Goal: Complete application form: Complete application form

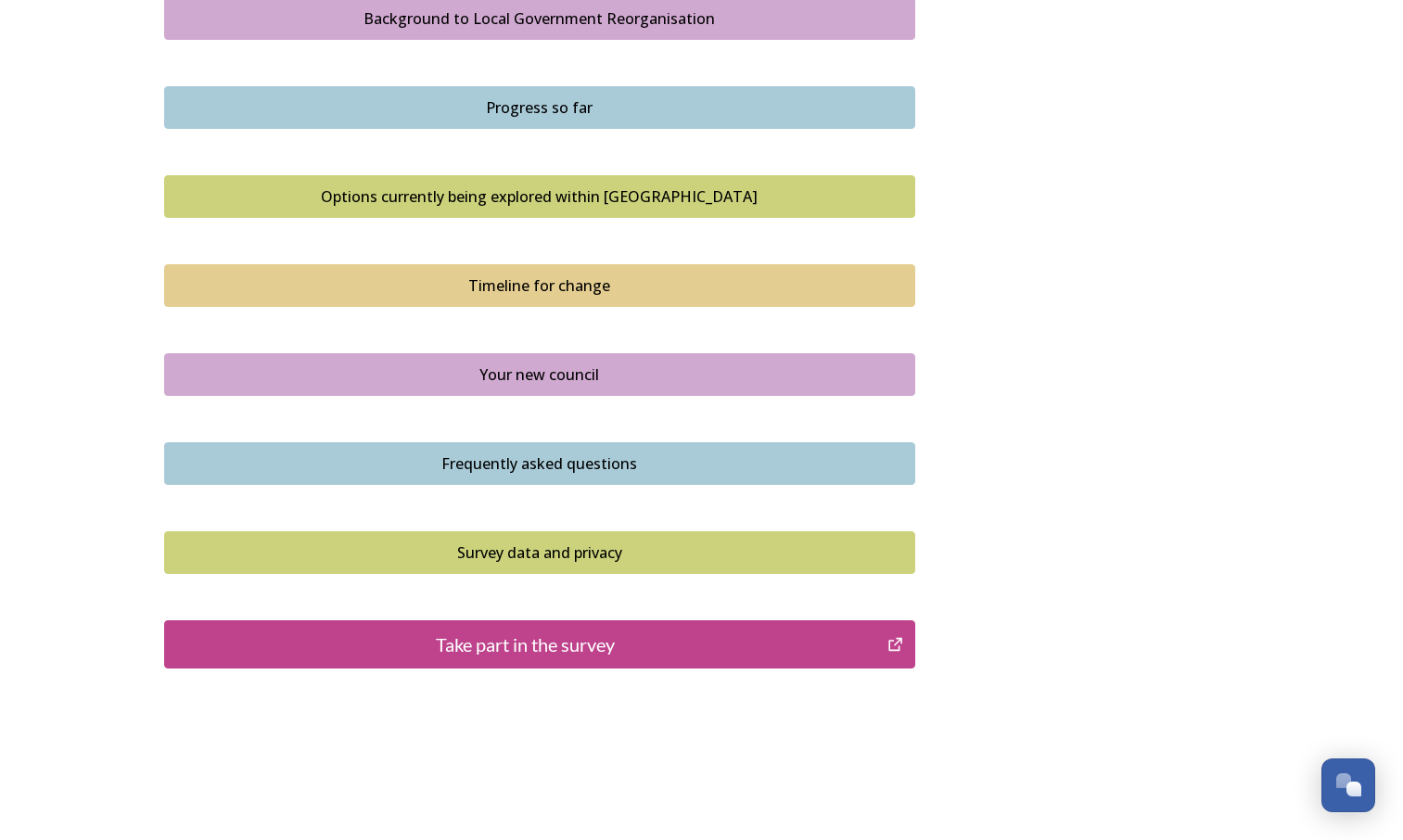
scroll to position [1134, 0]
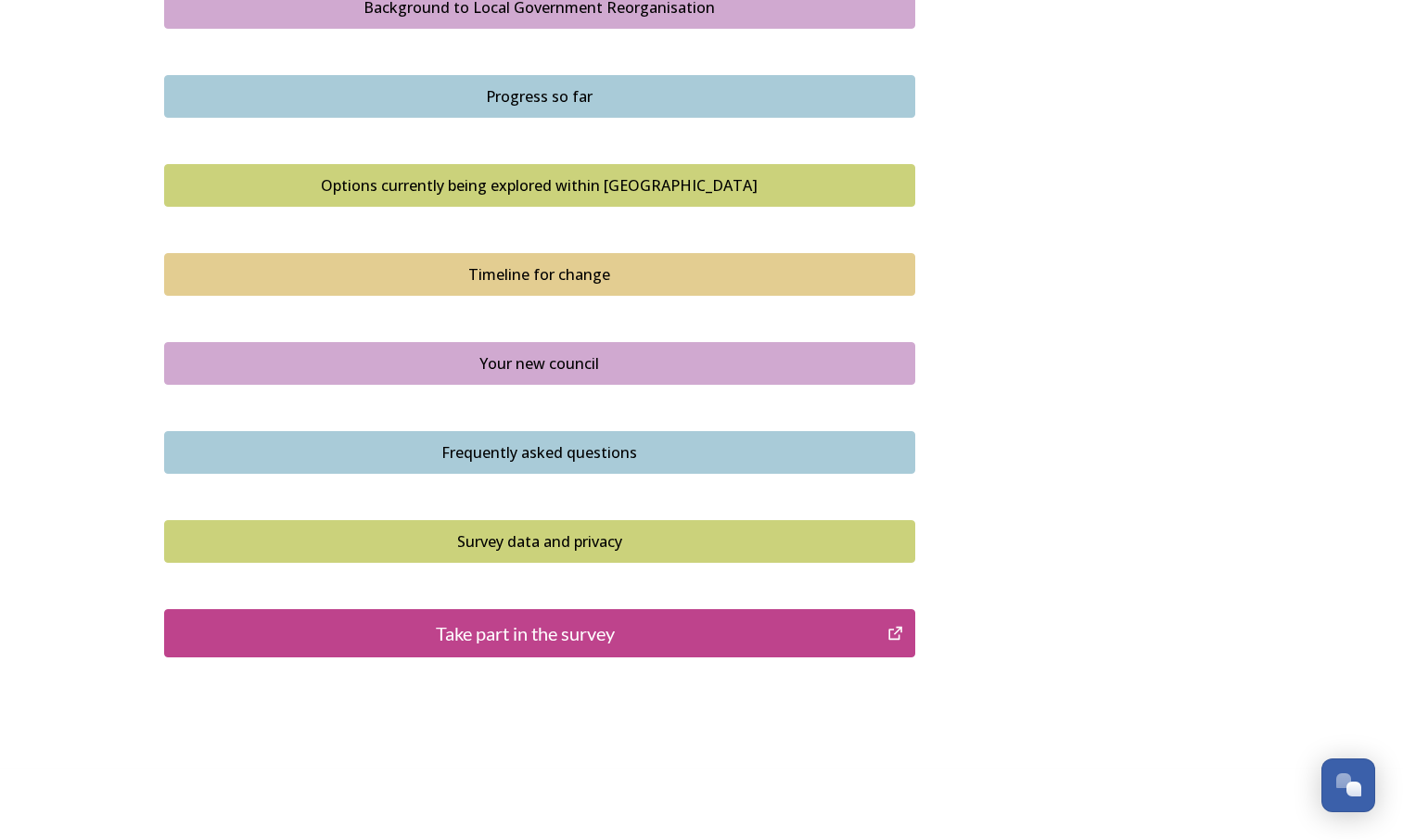
click at [607, 644] on div "Take part in the survey" at bounding box center [526, 633] width 703 height 28
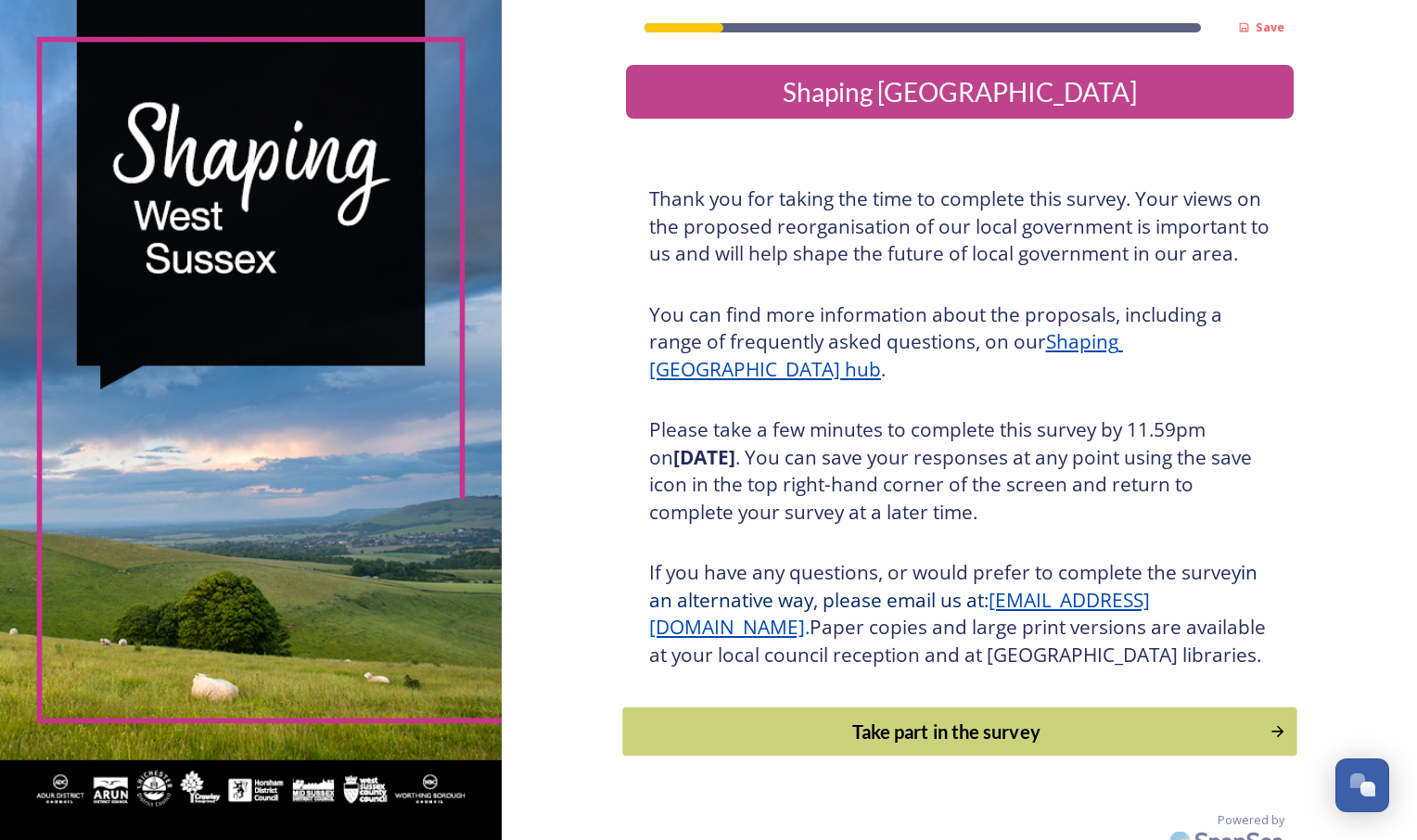
click at [954, 746] on div "Take part in the survey" at bounding box center [945, 731] width 627 height 28
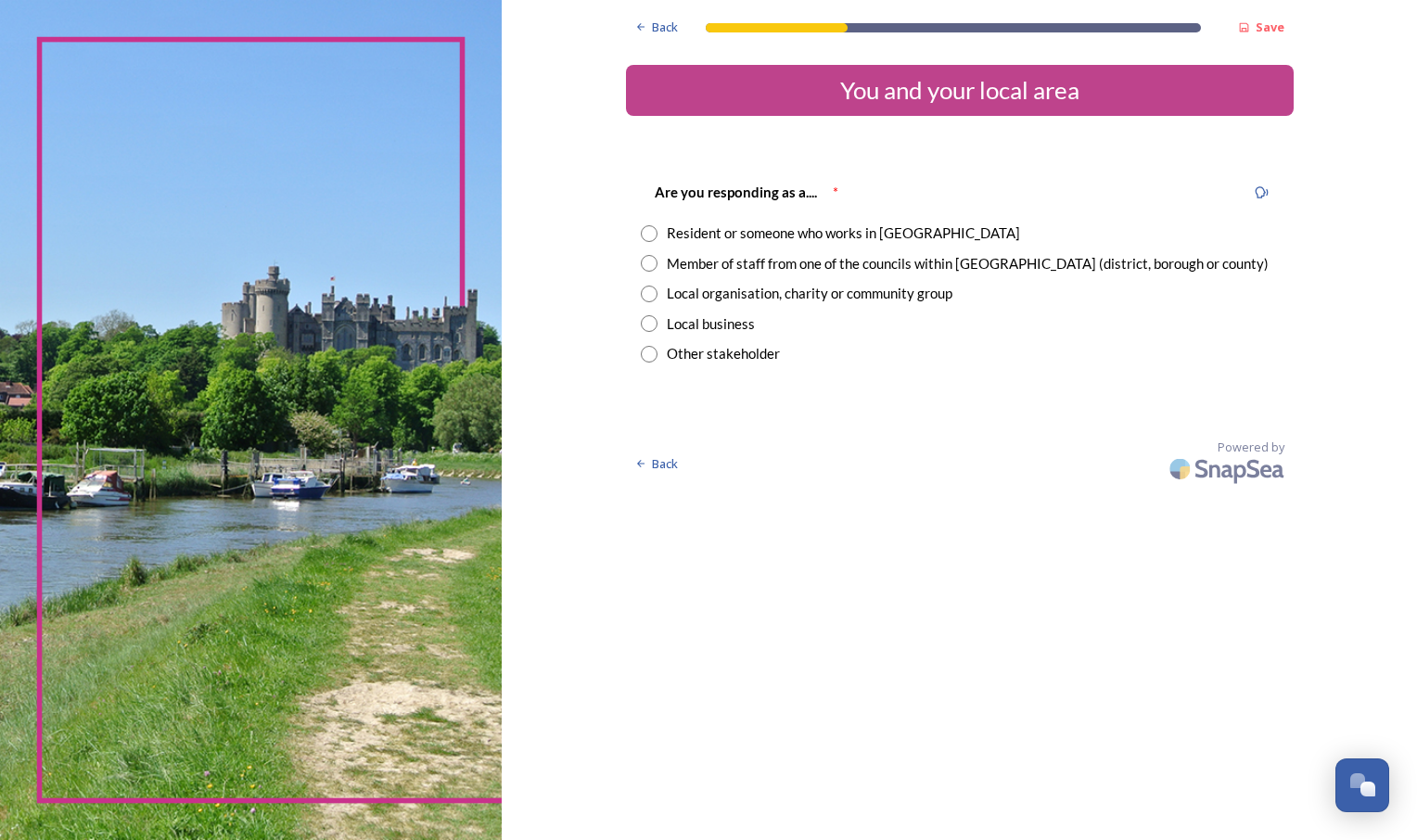
click at [649, 238] on input "radio" at bounding box center [649, 233] width 17 height 17
radio input "true"
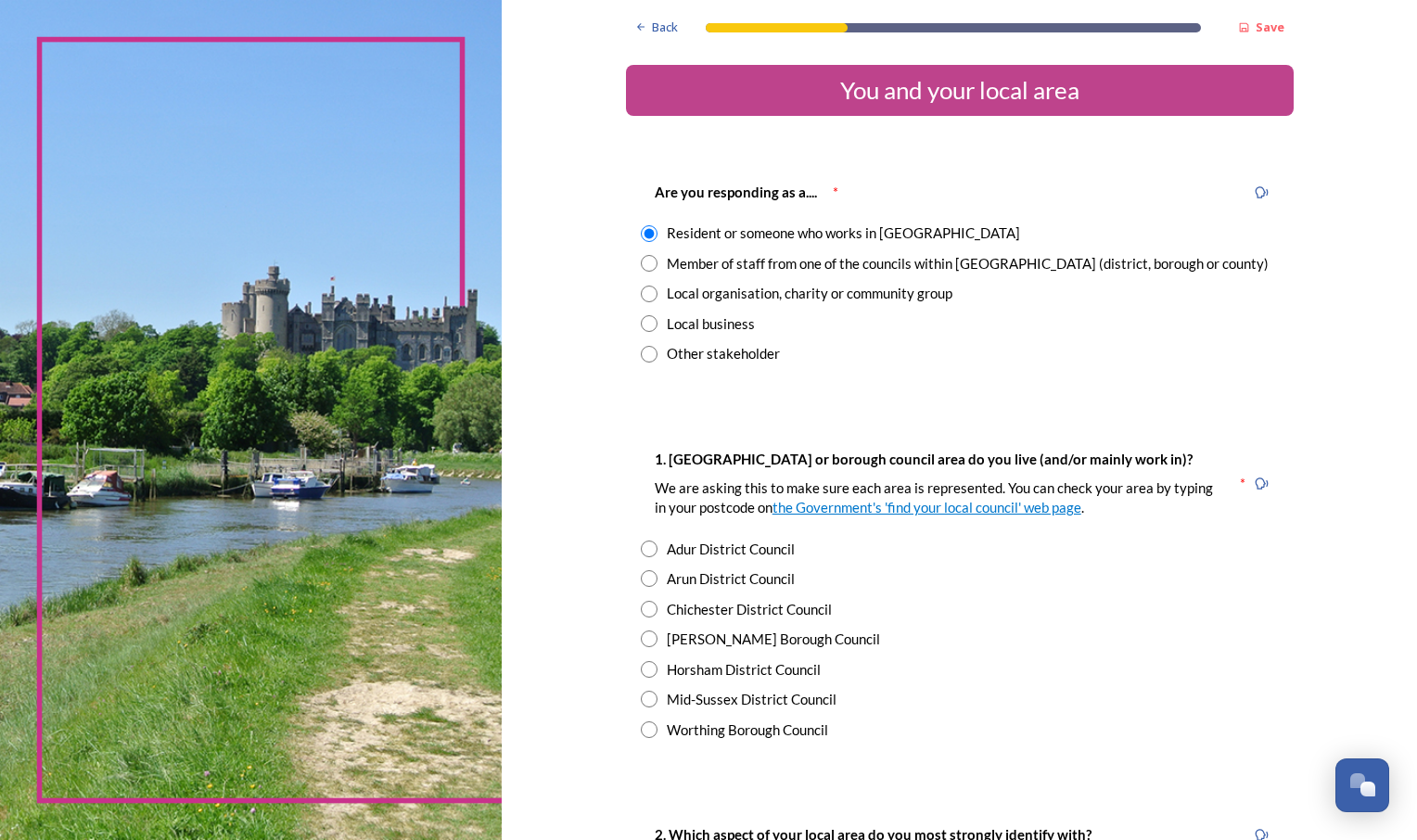
click at [642, 609] on input "radio" at bounding box center [649, 608] width 17 height 17
radio input "true"
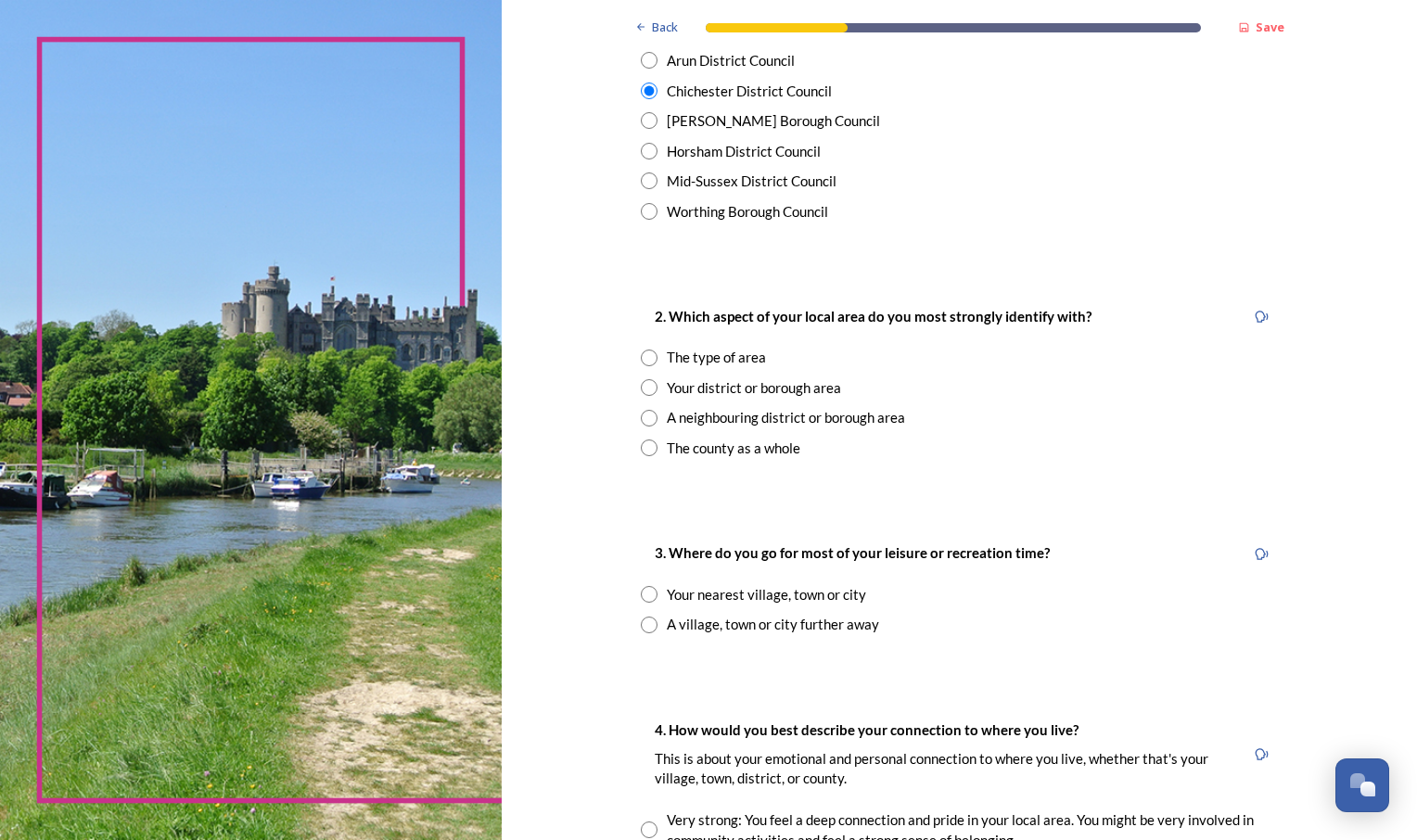
scroll to position [559, 0]
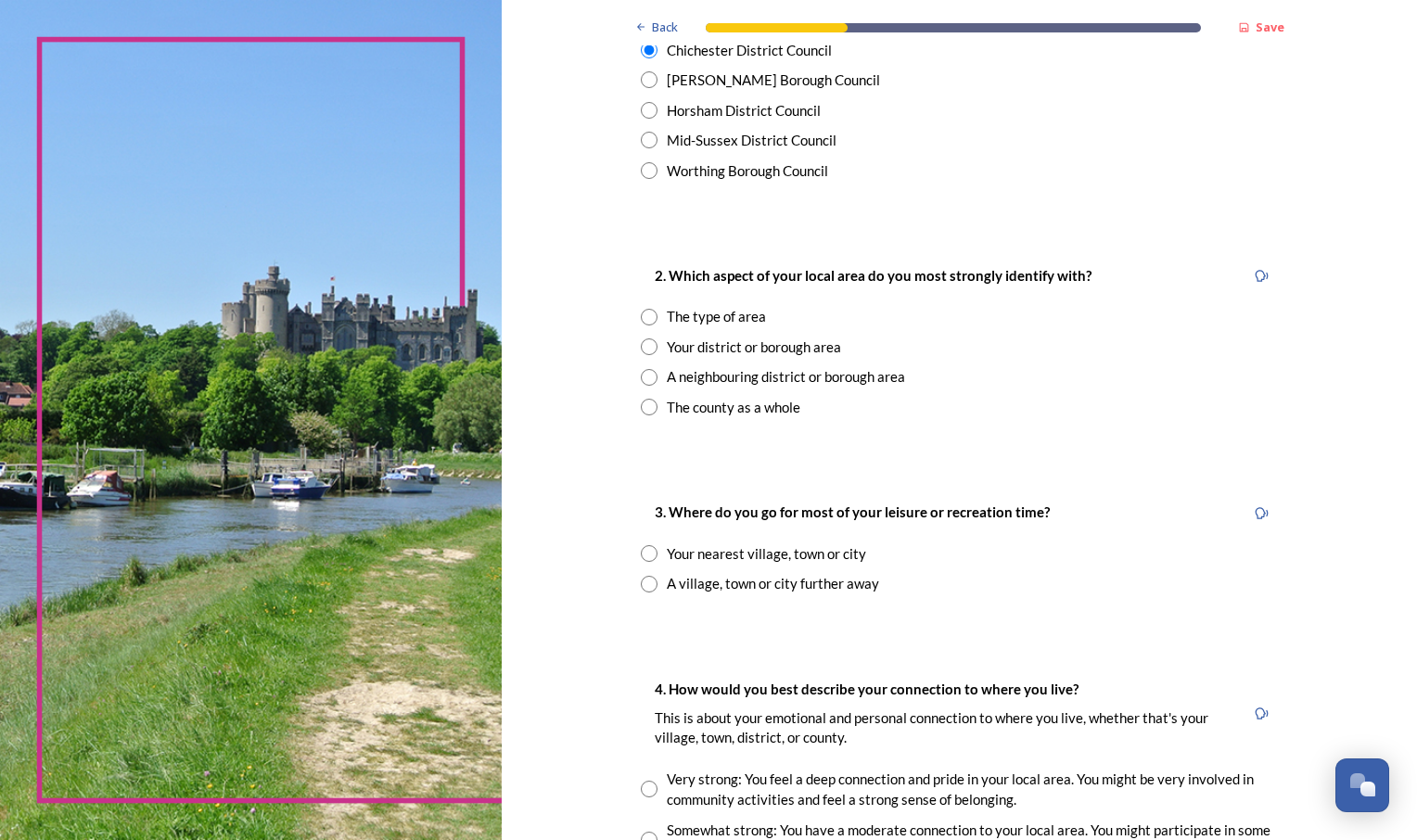
click at [644, 405] on input "radio" at bounding box center [649, 407] width 17 height 17
radio input "true"
click at [641, 553] on input "radio" at bounding box center [649, 553] width 17 height 17
radio input "true"
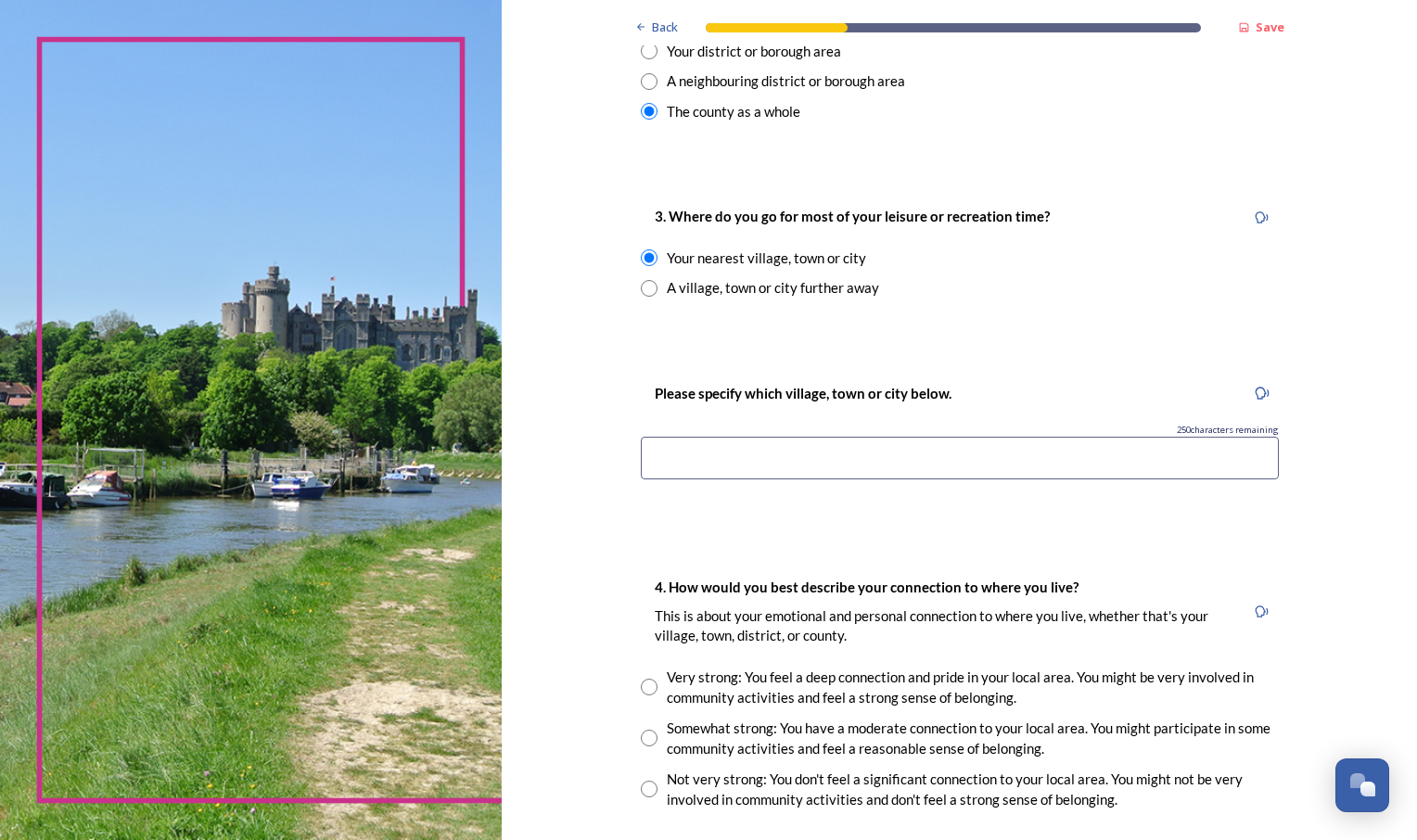
scroll to position [868, 0]
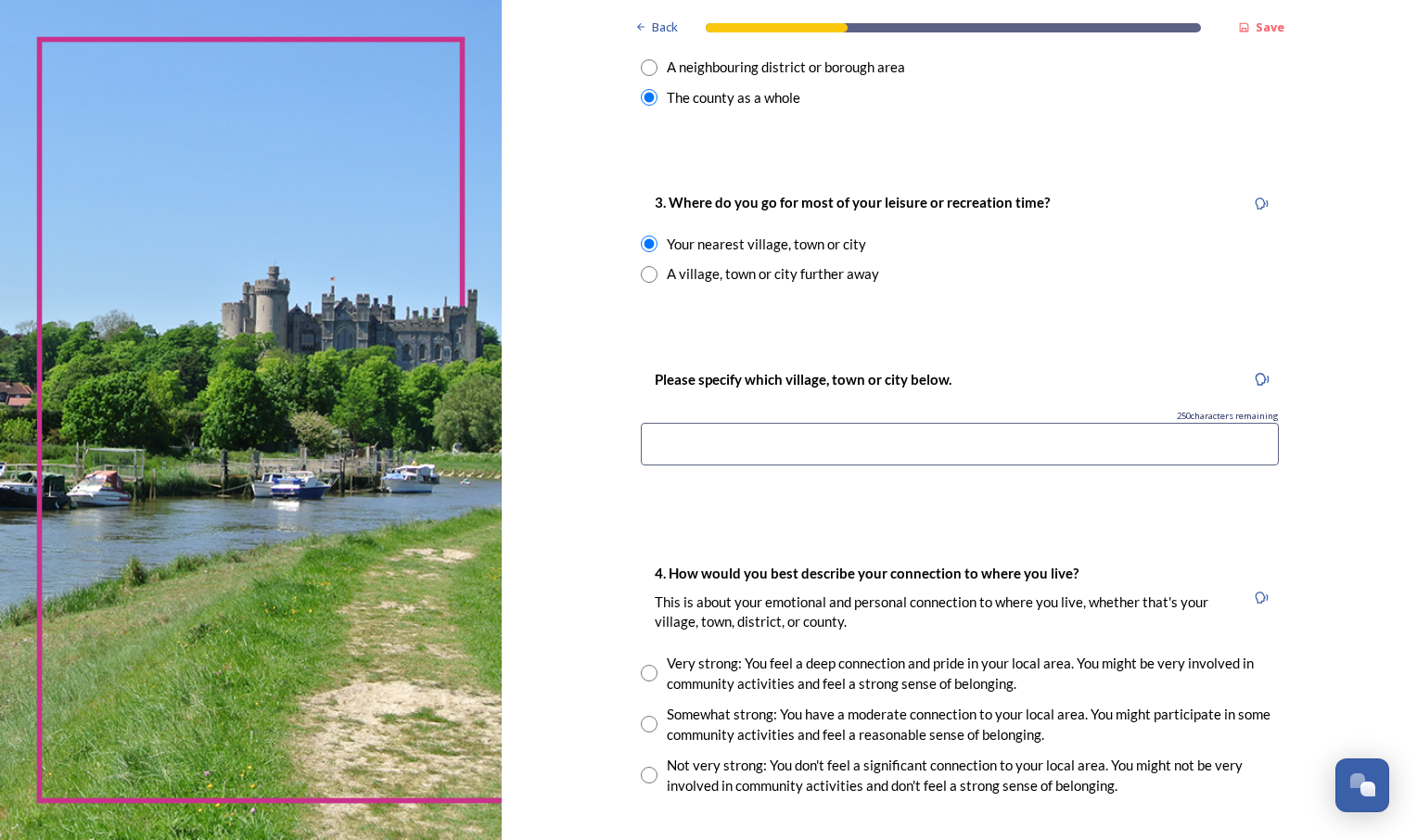
click at [987, 443] on input at bounding box center [959, 443] width 638 height 42
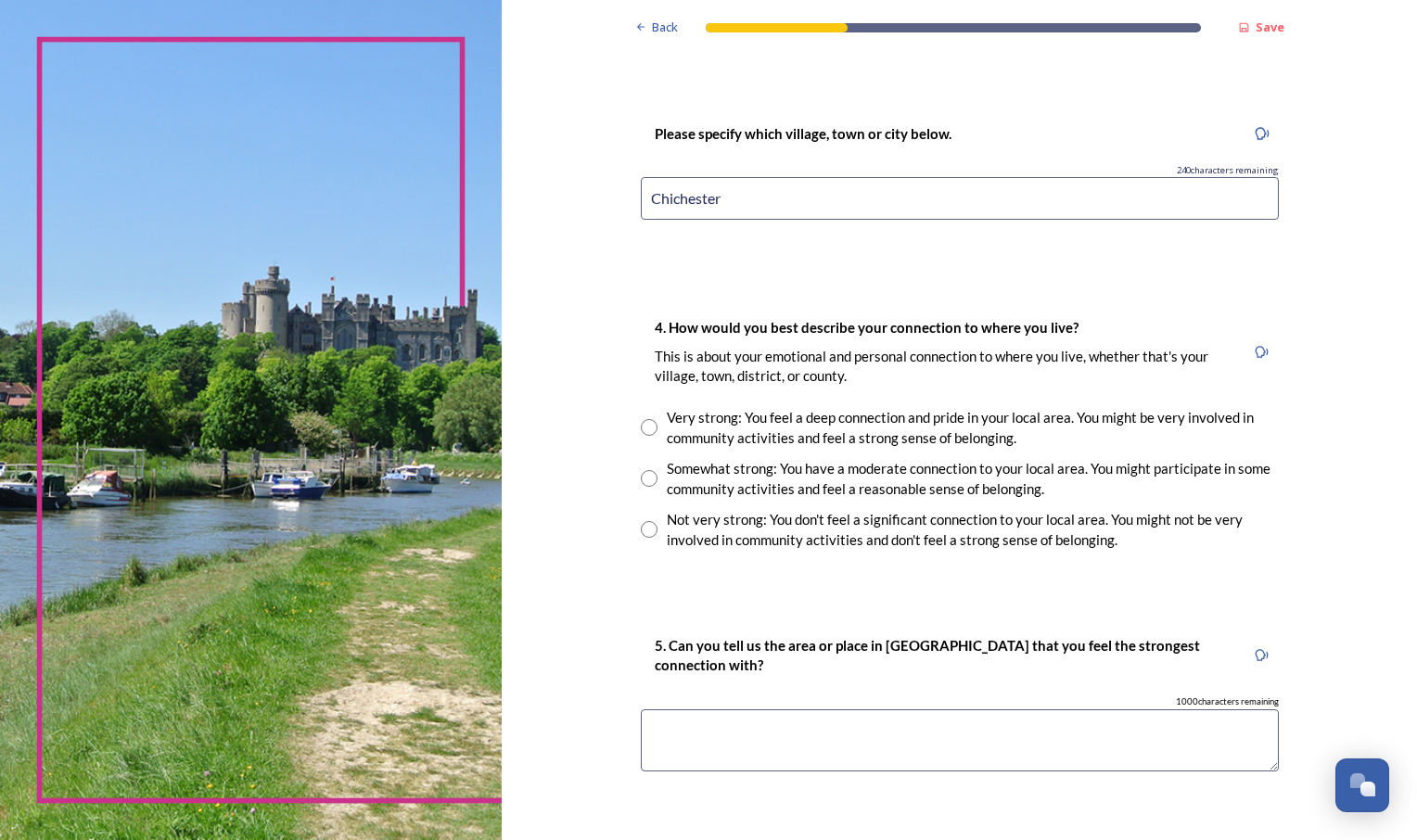
scroll to position [1150, 0]
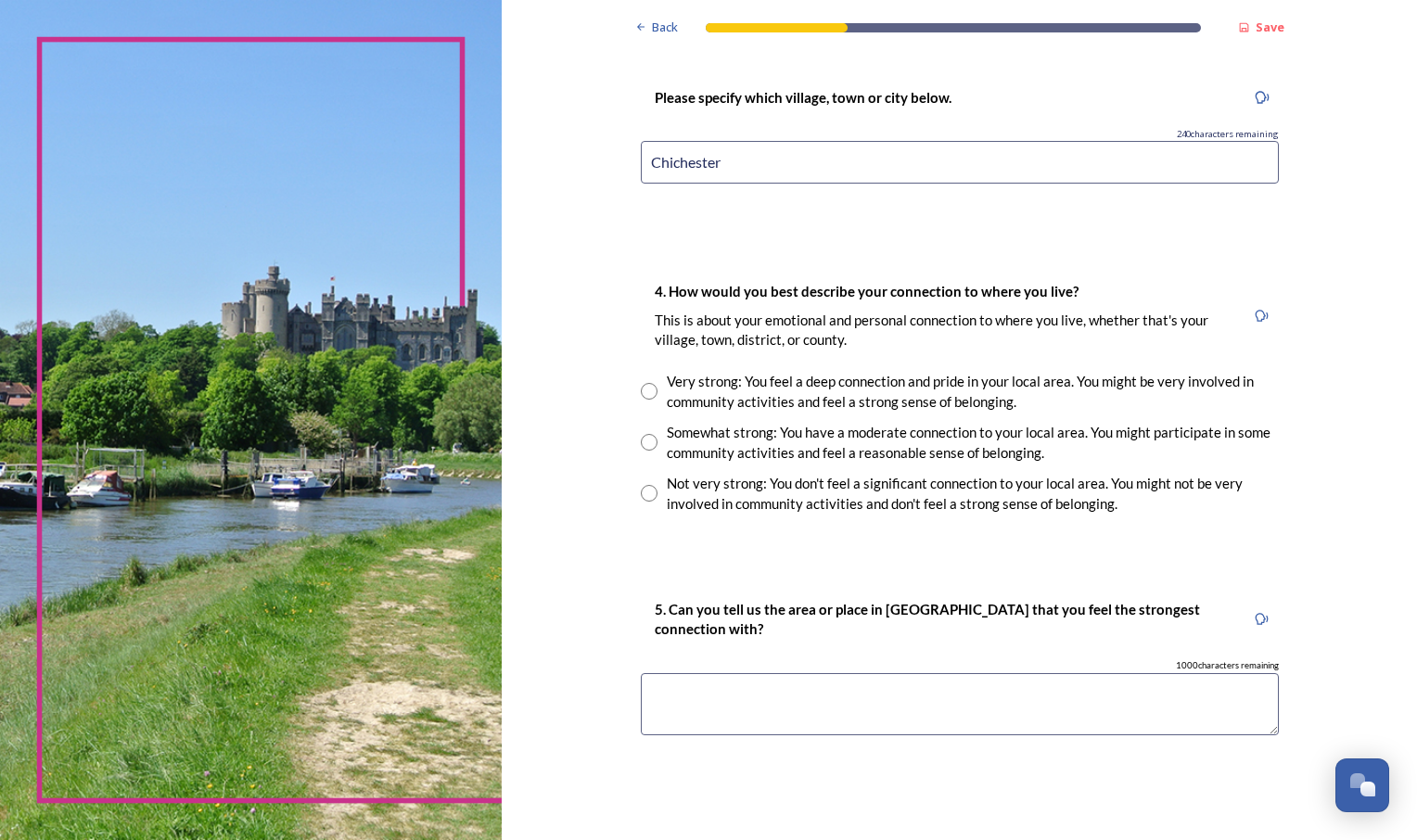
type input "Chichester"
click at [644, 395] on input "radio" at bounding box center [649, 391] width 17 height 17
radio input "true"
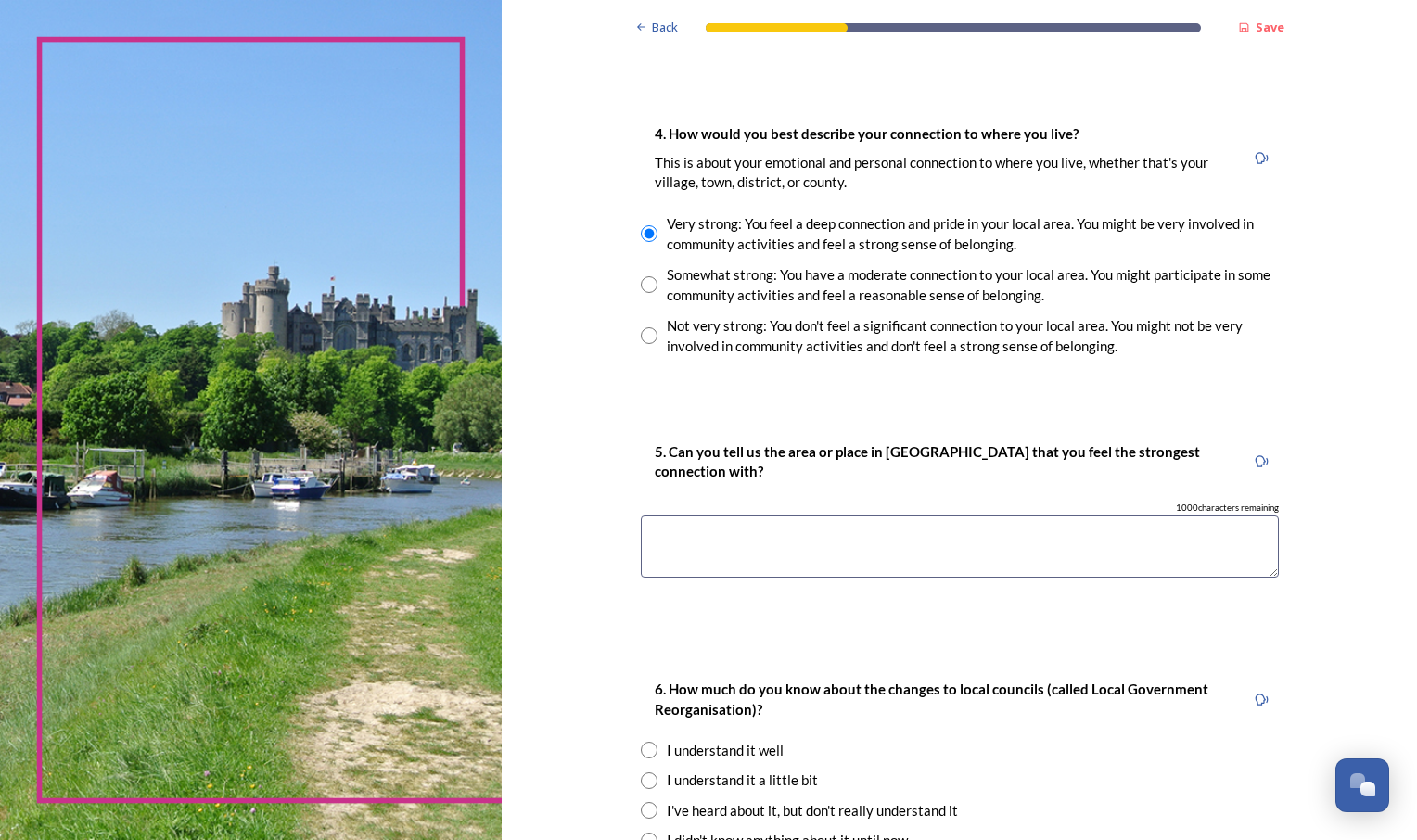
scroll to position [1352, 0]
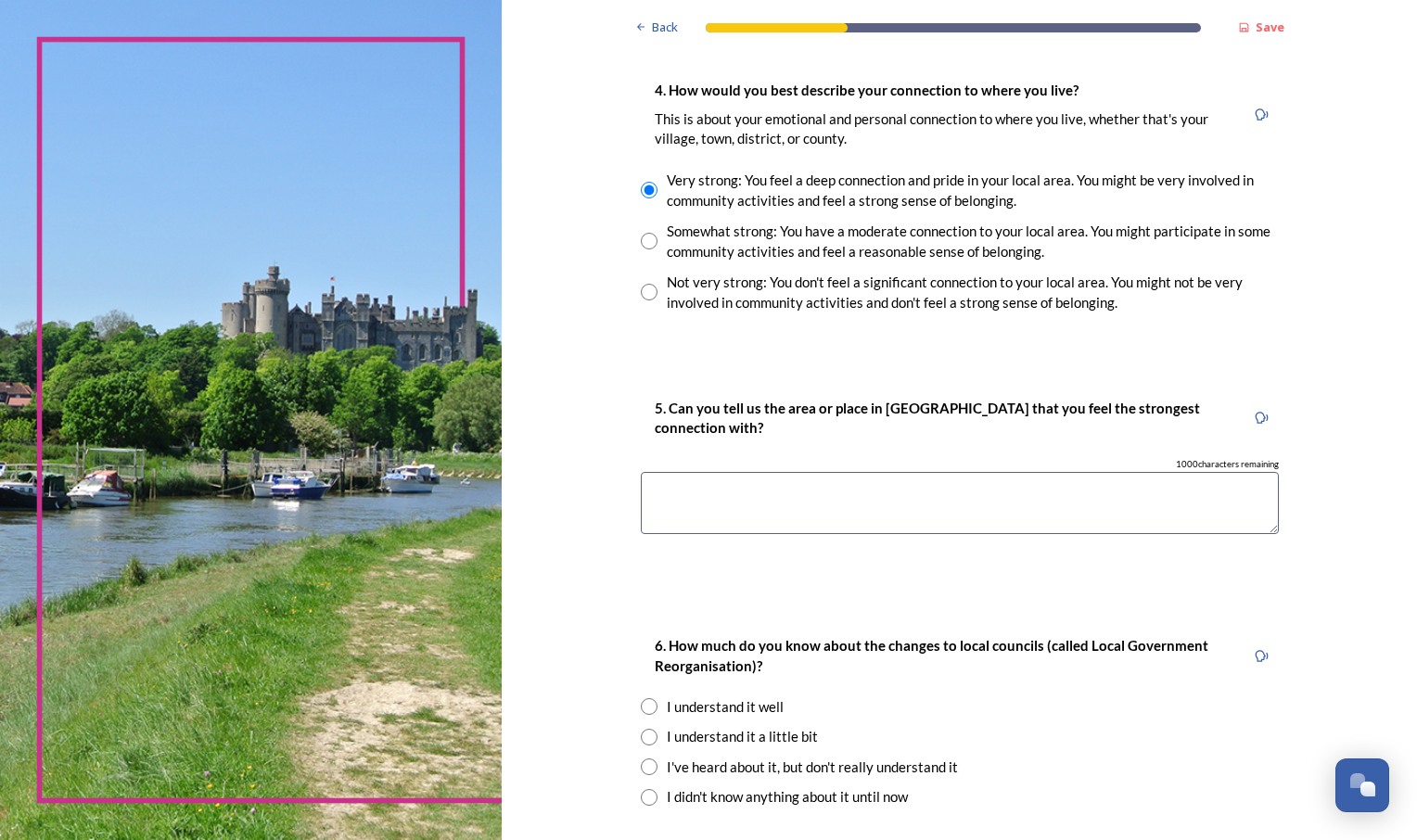
click at [960, 494] on textarea at bounding box center [959, 502] width 638 height 62
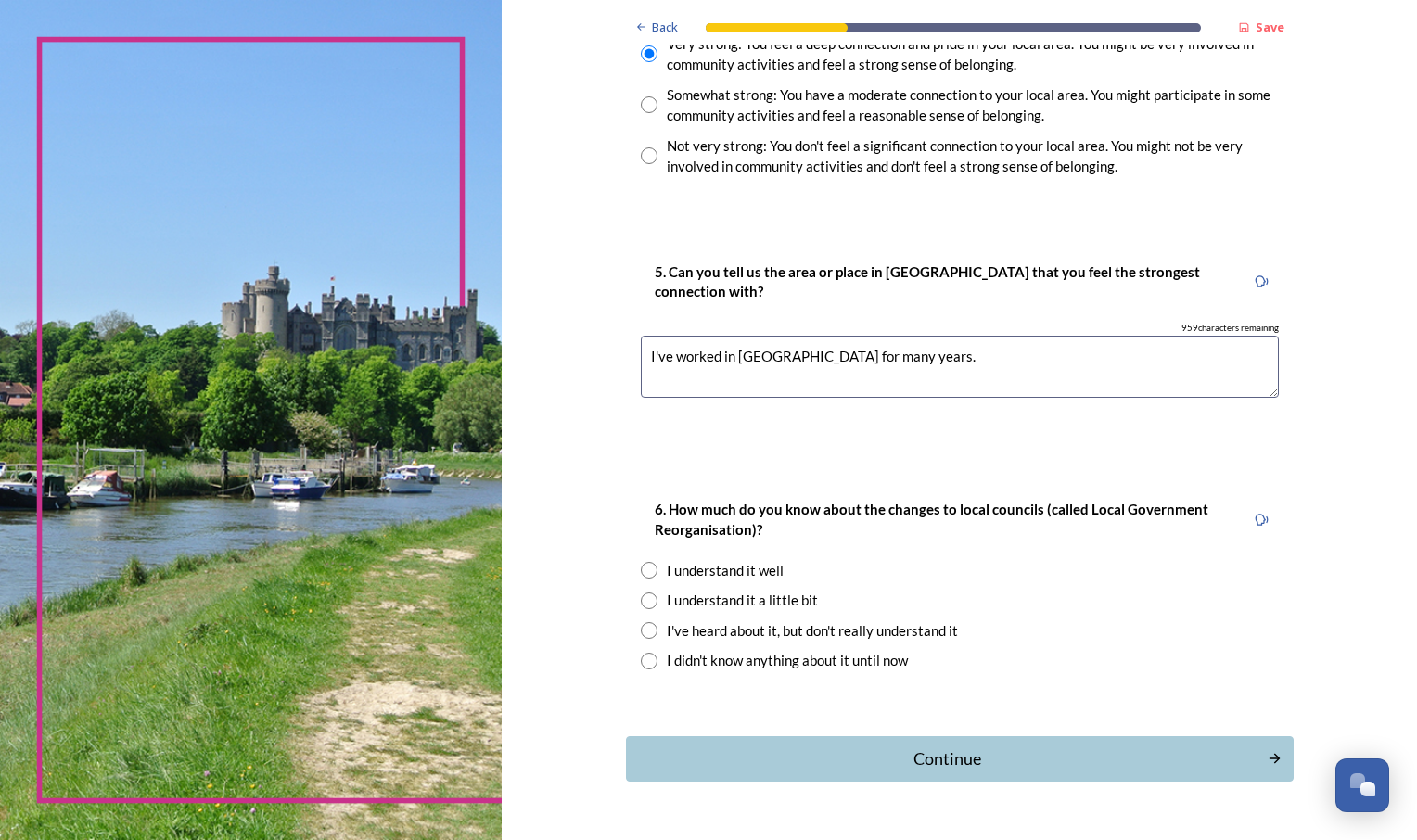
scroll to position [1537, 0]
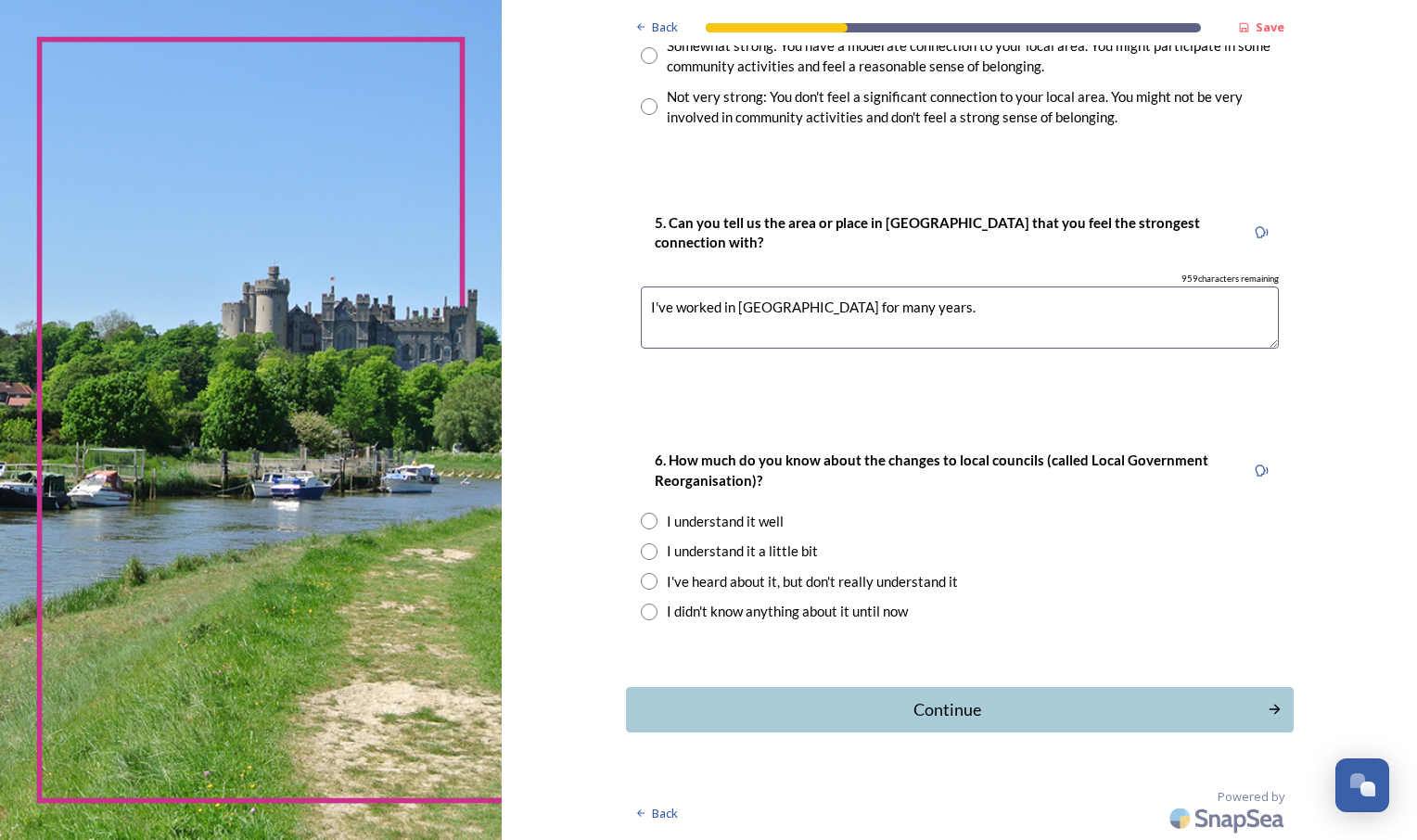
type textarea "I've worked in [GEOGRAPHIC_DATA] for many years."
click at [642, 524] on input "radio" at bounding box center [649, 521] width 17 height 17
radio input "true"
click at [938, 711] on div "Continue" at bounding box center [945, 709] width 628 height 25
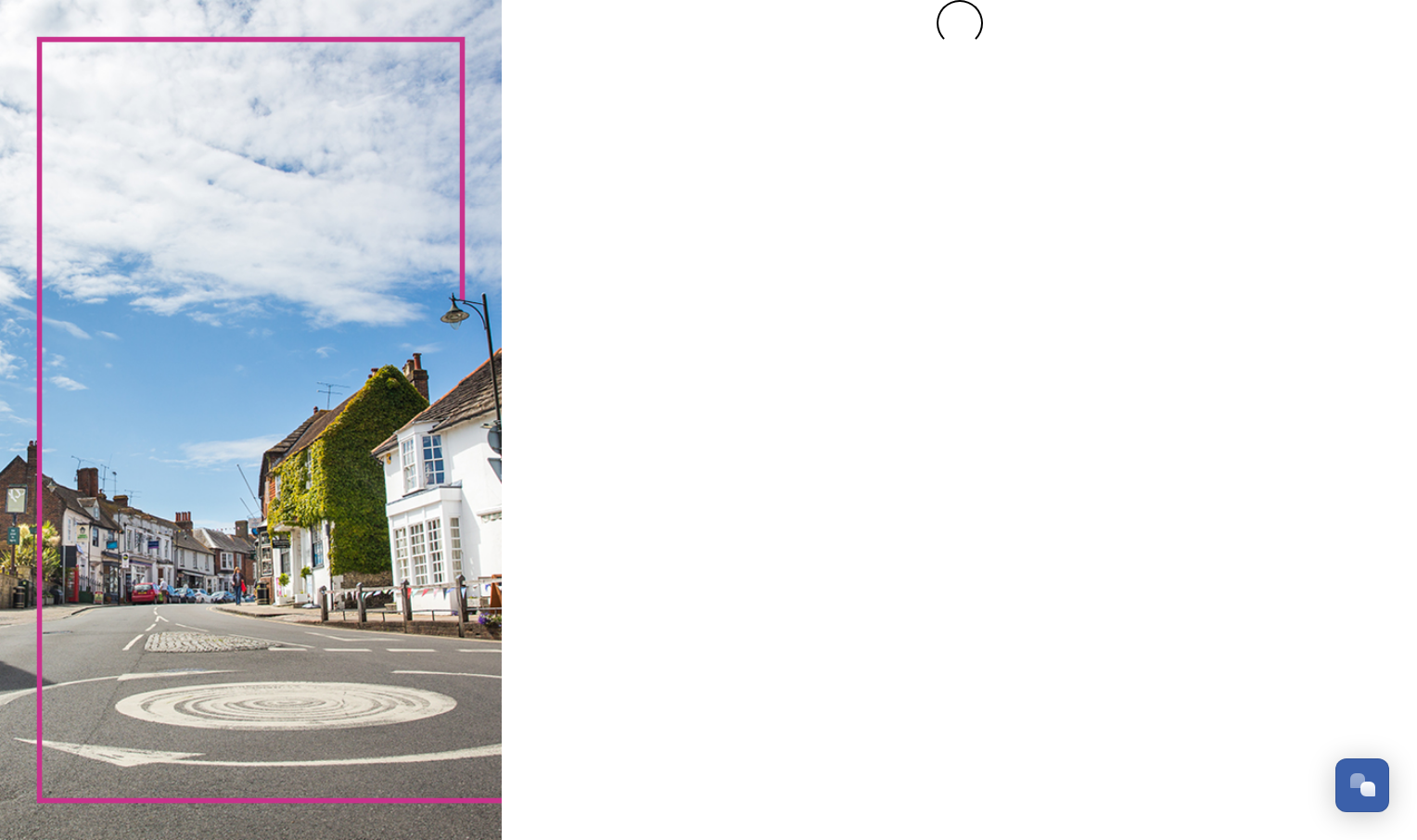
scroll to position [0, 0]
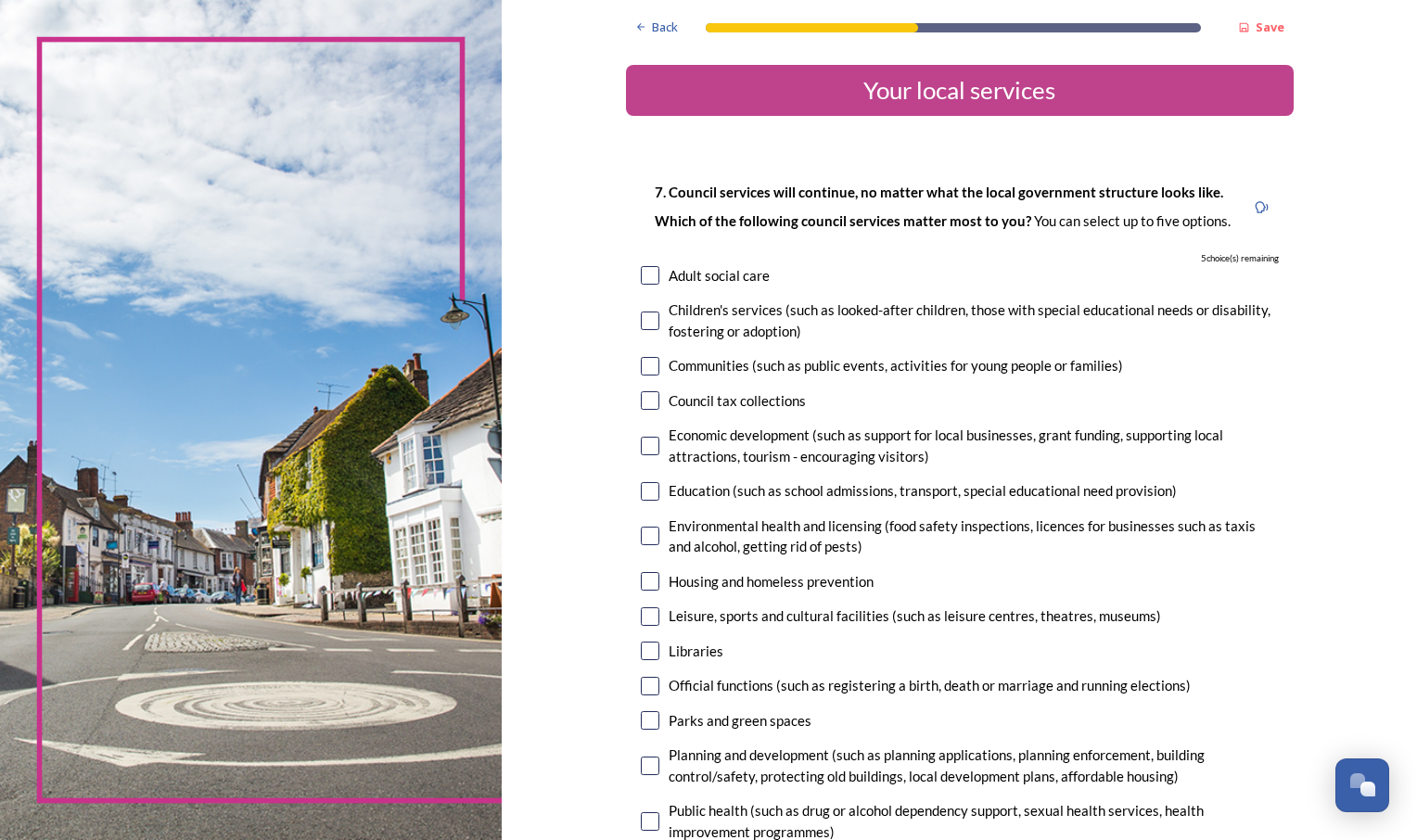
click at [641, 491] on input "checkbox" at bounding box center [650, 491] width 19 height 19
checkbox input "true"
click at [641, 366] on input "checkbox" at bounding box center [650, 365] width 19 height 19
checkbox input "true"
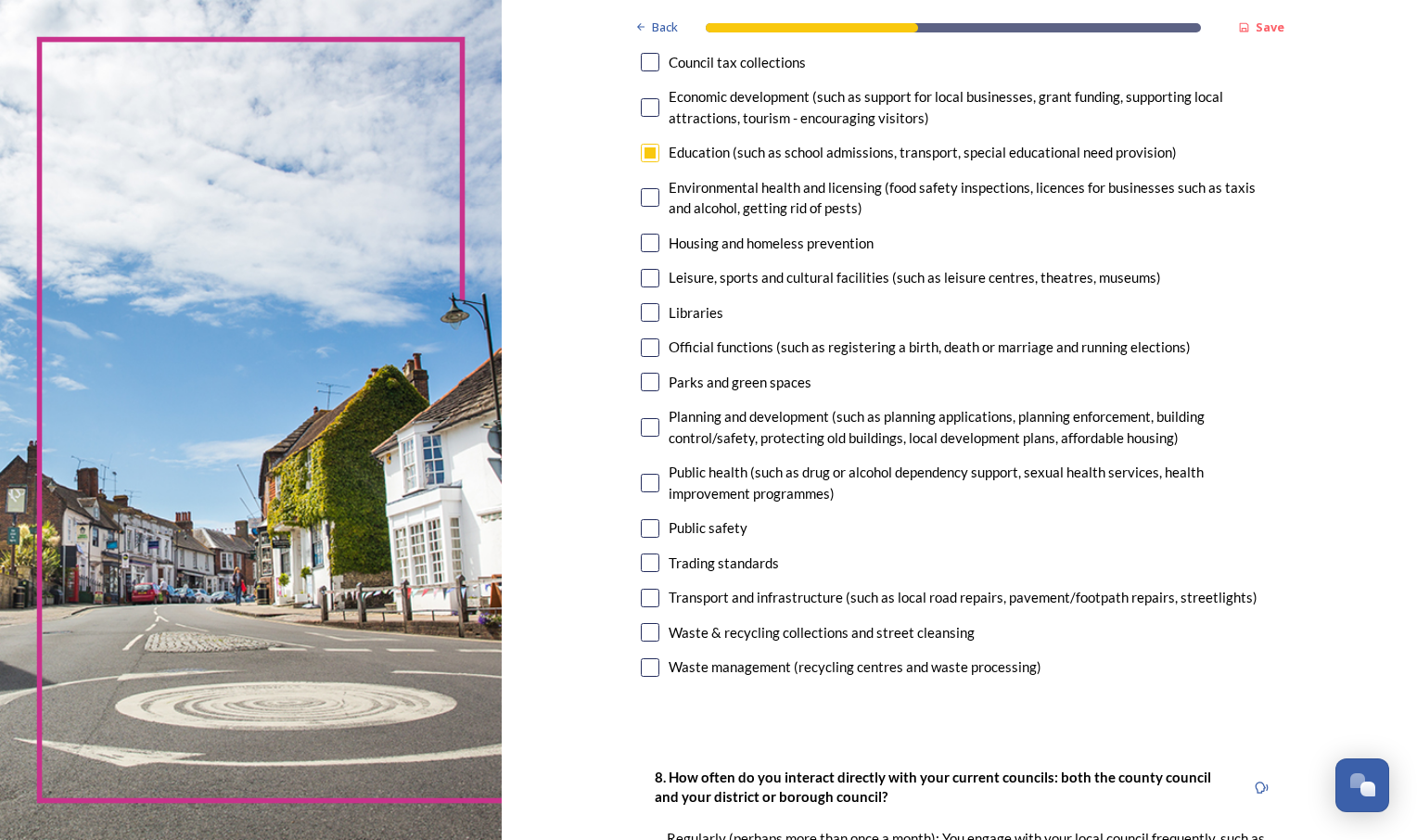
scroll to position [350, 0]
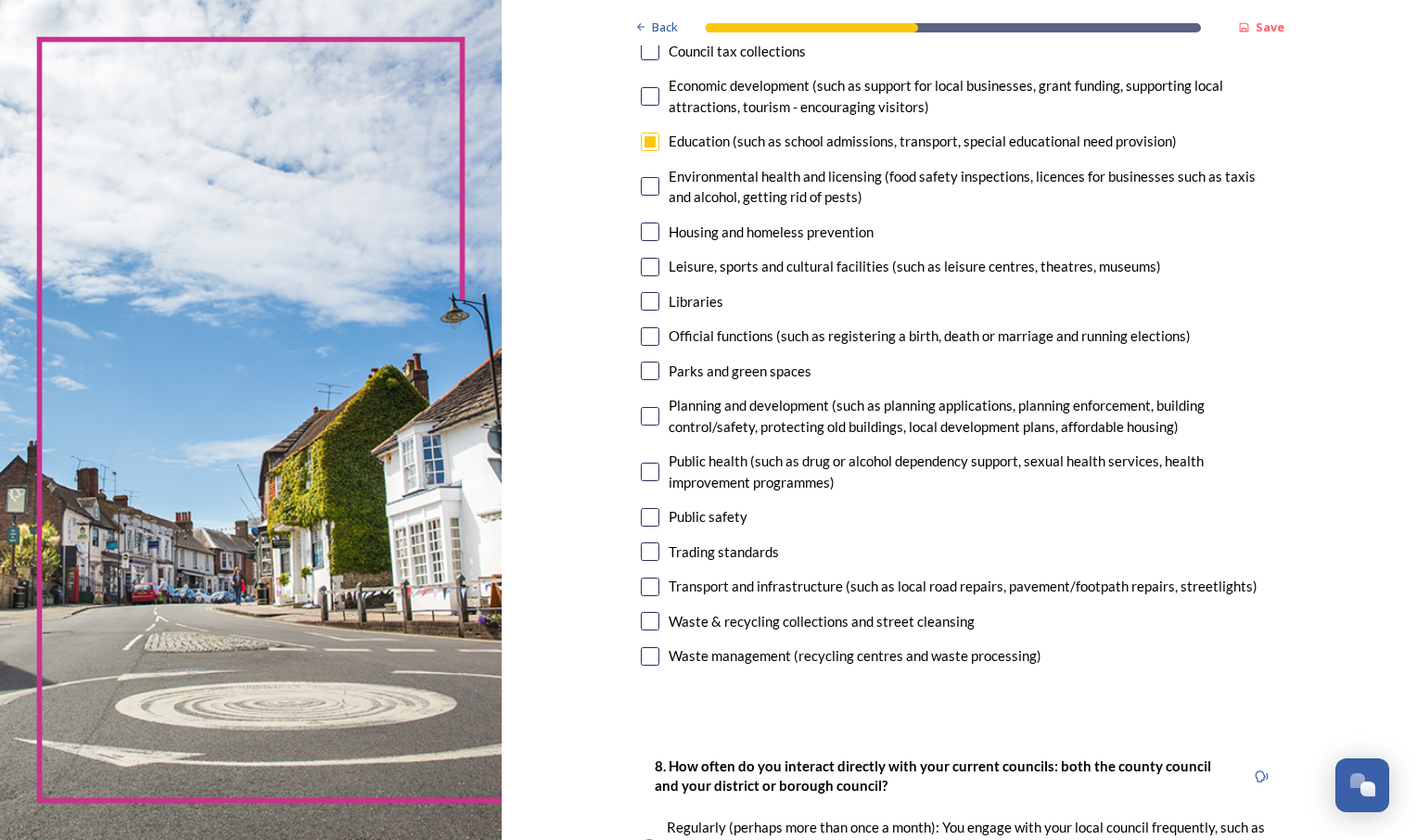
click at [649, 590] on input "checkbox" at bounding box center [650, 587] width 19 height 19
checkbox input "true"
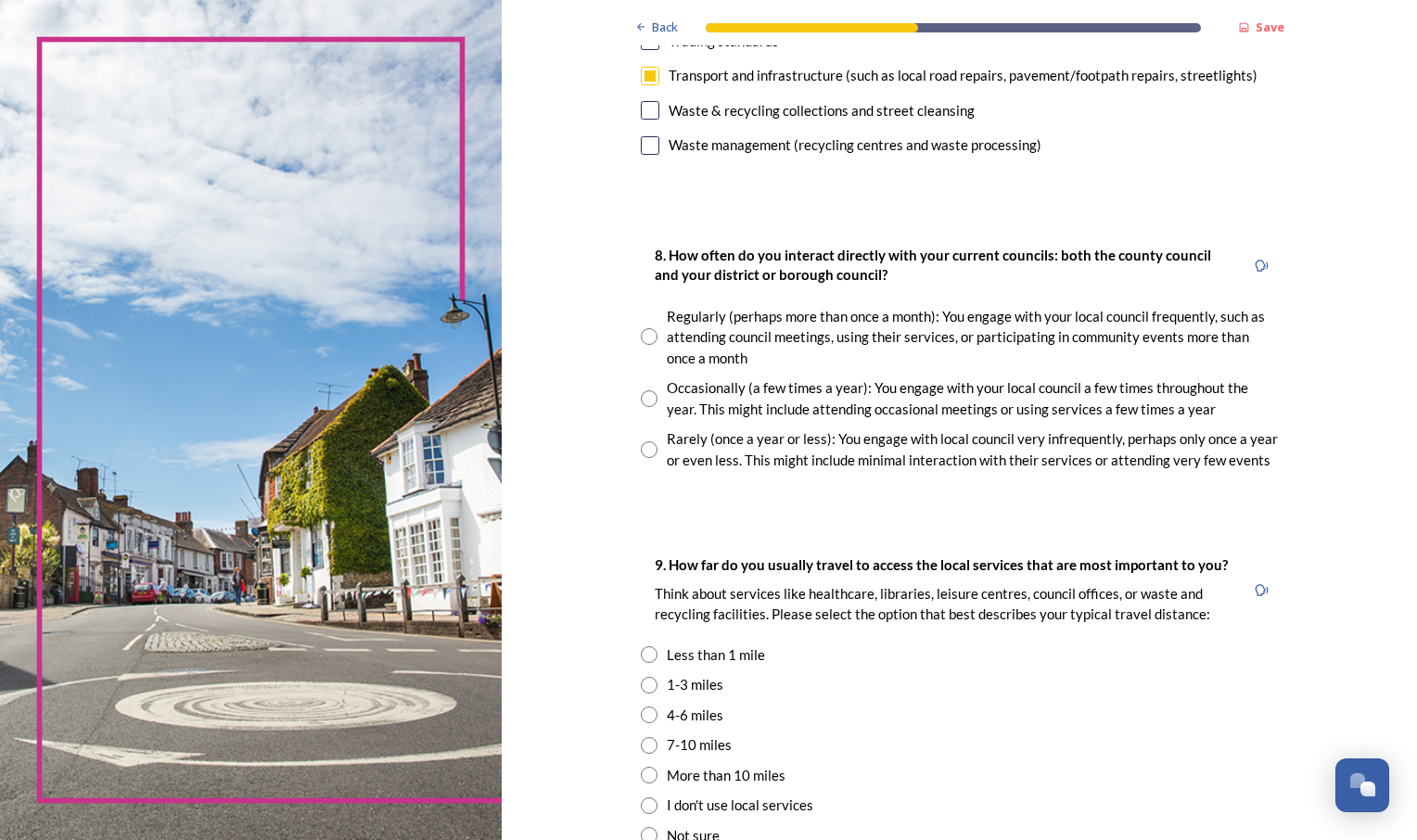
scroll to position [887, 0]
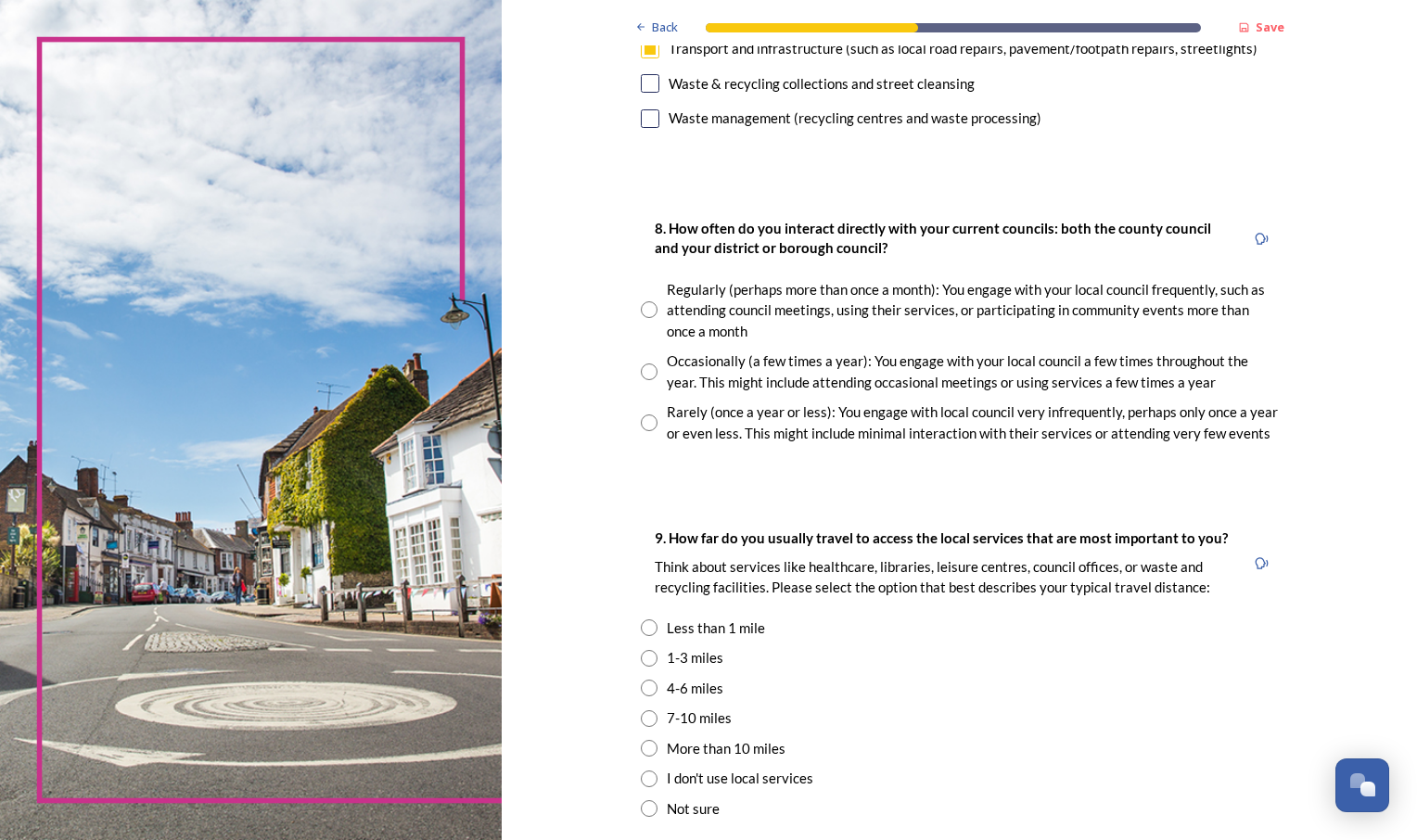
click at [643, 312] on input "radio" at bounding box center [649, 309] width 17 height 17
radio input "true"
click at [645, 368] on input "radio" at bounding box center [649, 371] width 17 height 17
radio input "true"
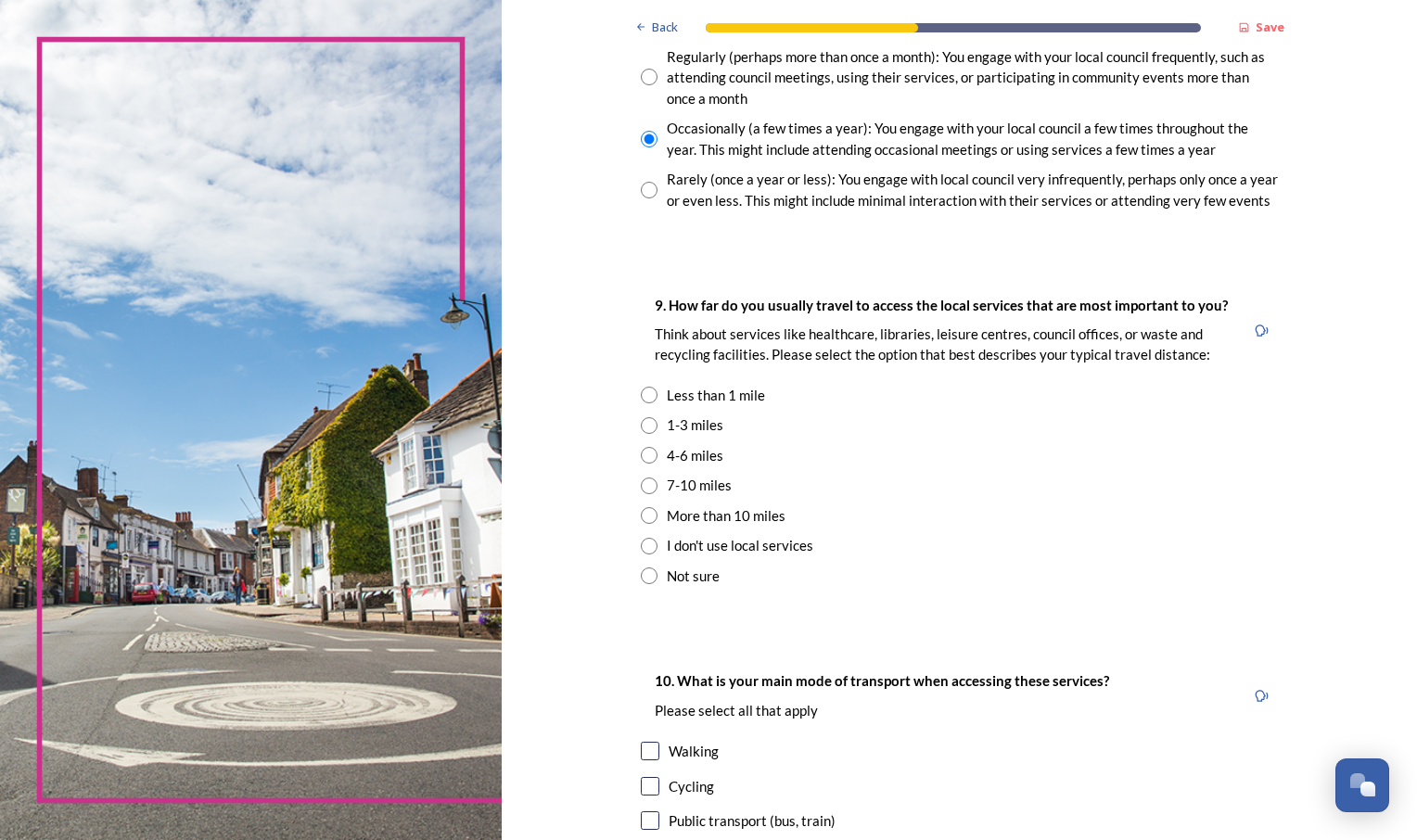
scroll to position [1141, 0]
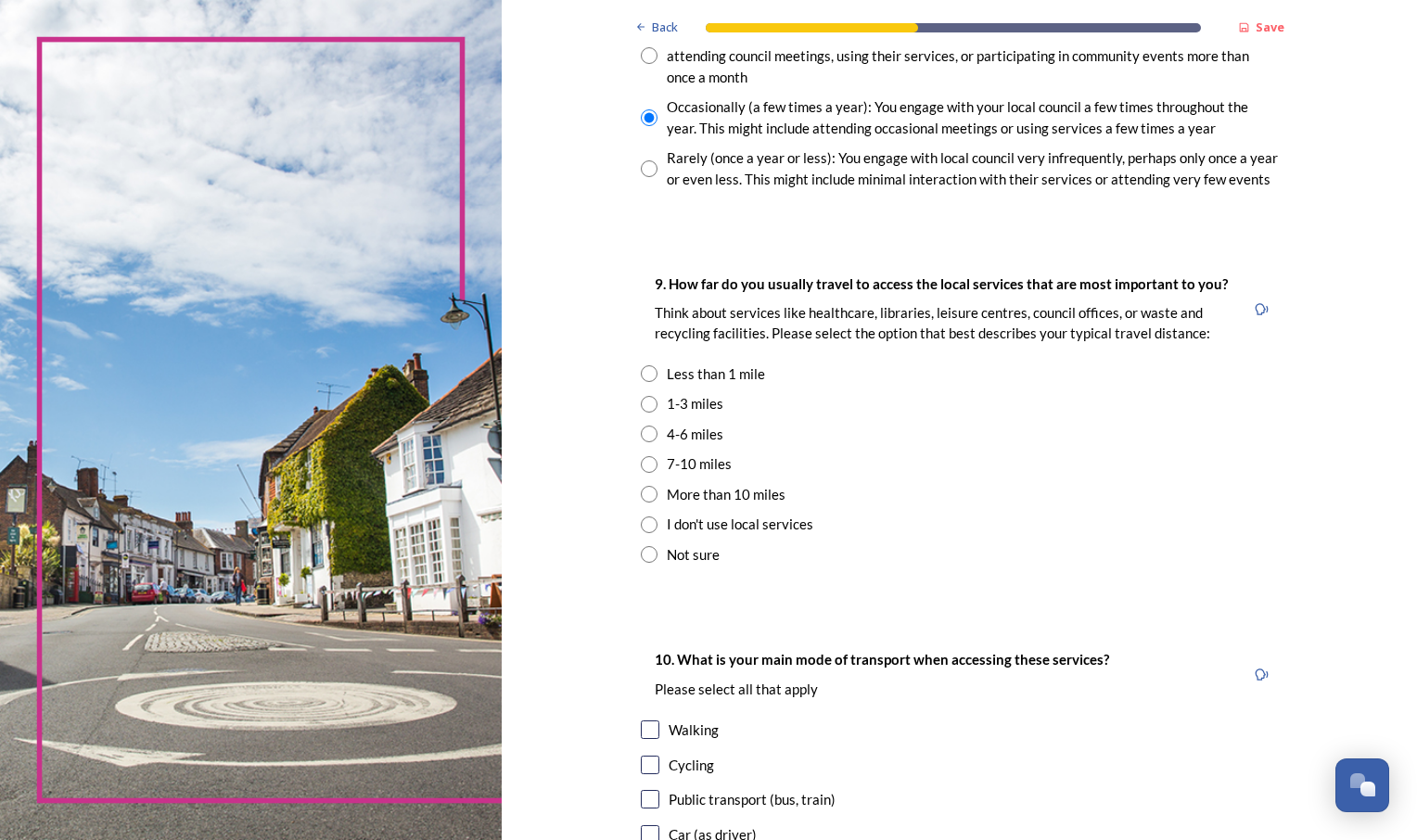
click at [641, 466] on input "radio" at bounding box center [649, 464] width 17 height 17
radio input "true"
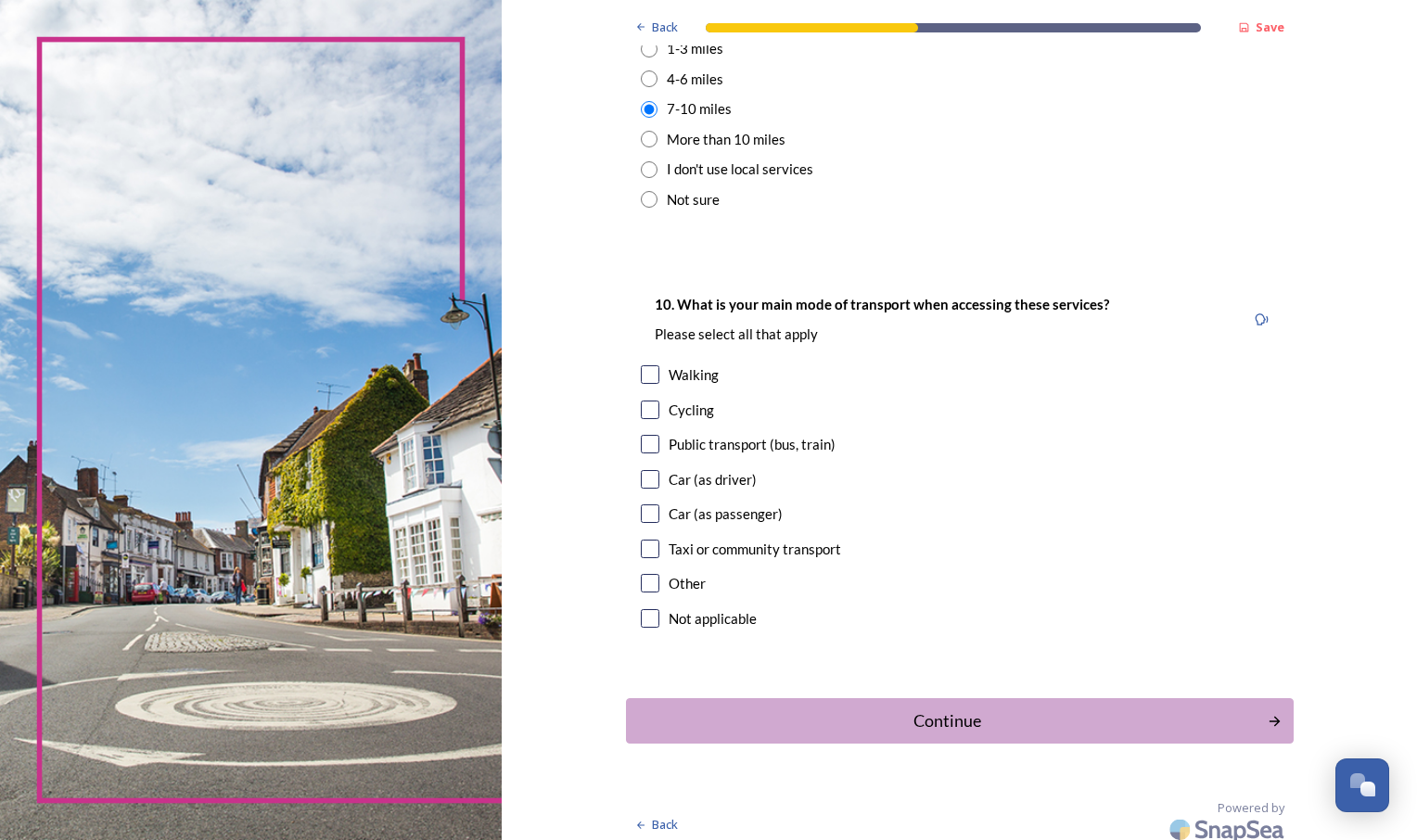
scroll to position [1507, 0]
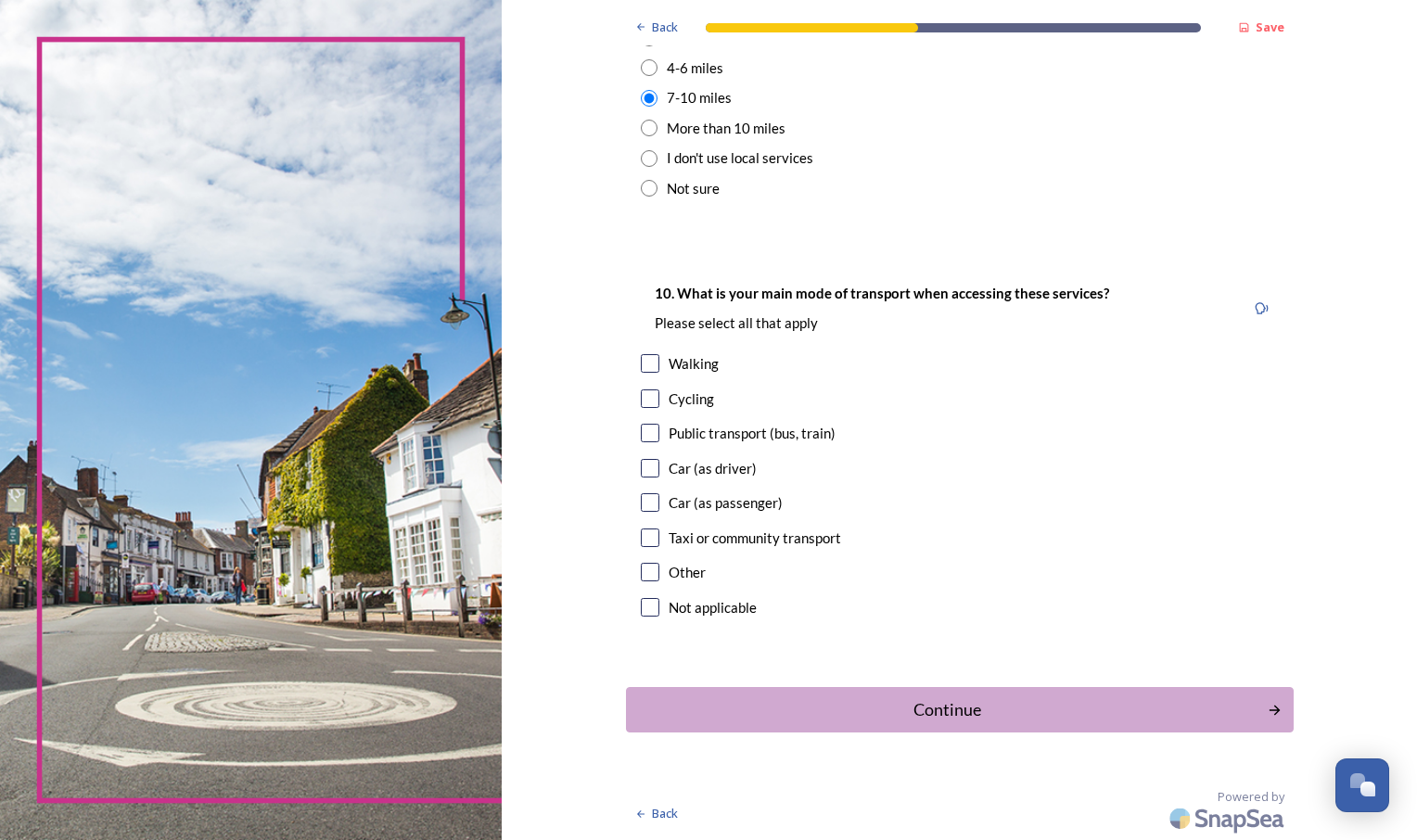
click at [641, 471] on input "checkbox" at bounding box center [650, 468] width 19 height 19
checkbox input "true"
click at [919, 712] on div "Continue" at bounding box center [945, 709] width 628 height 25
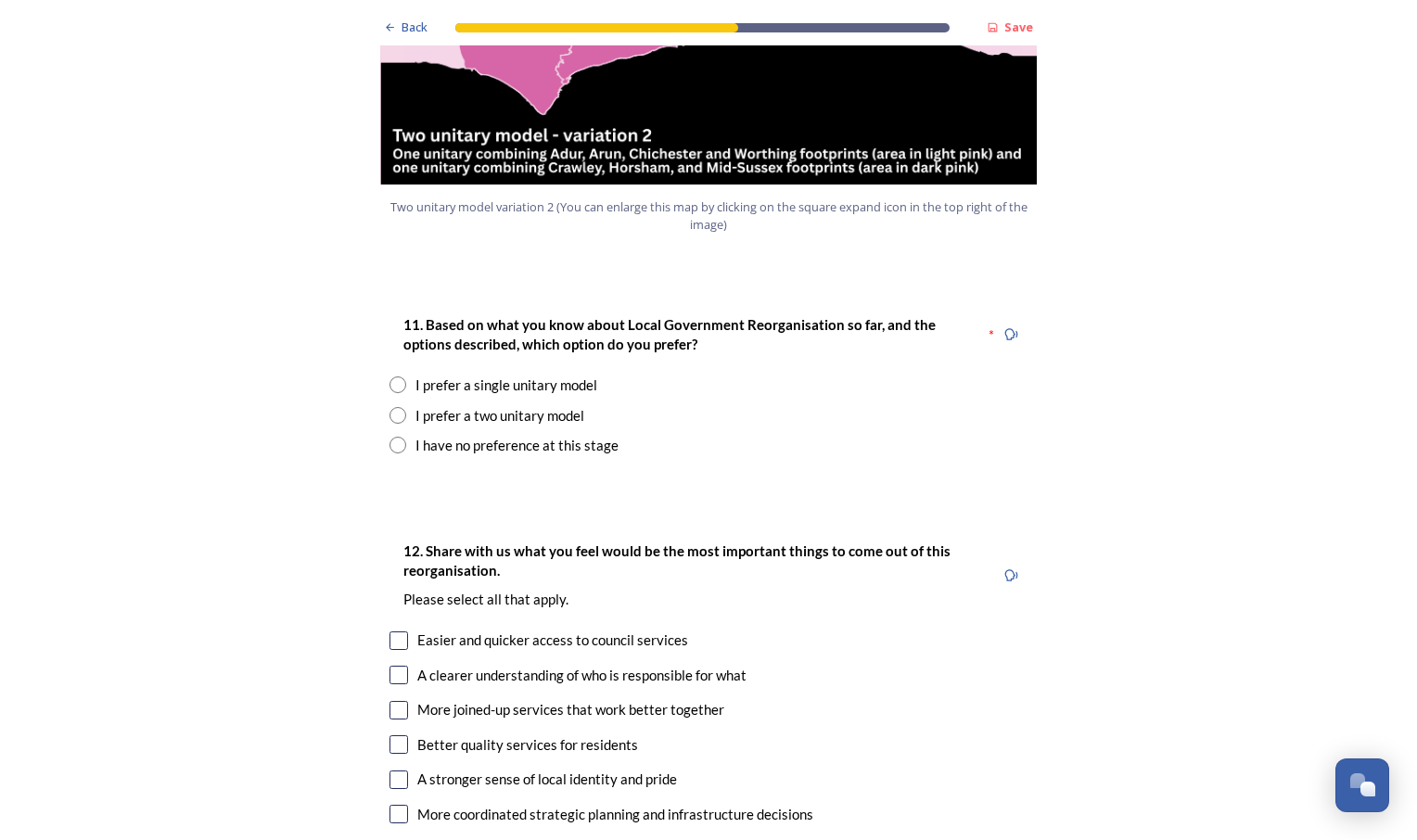
scroll to position [2314, 0]
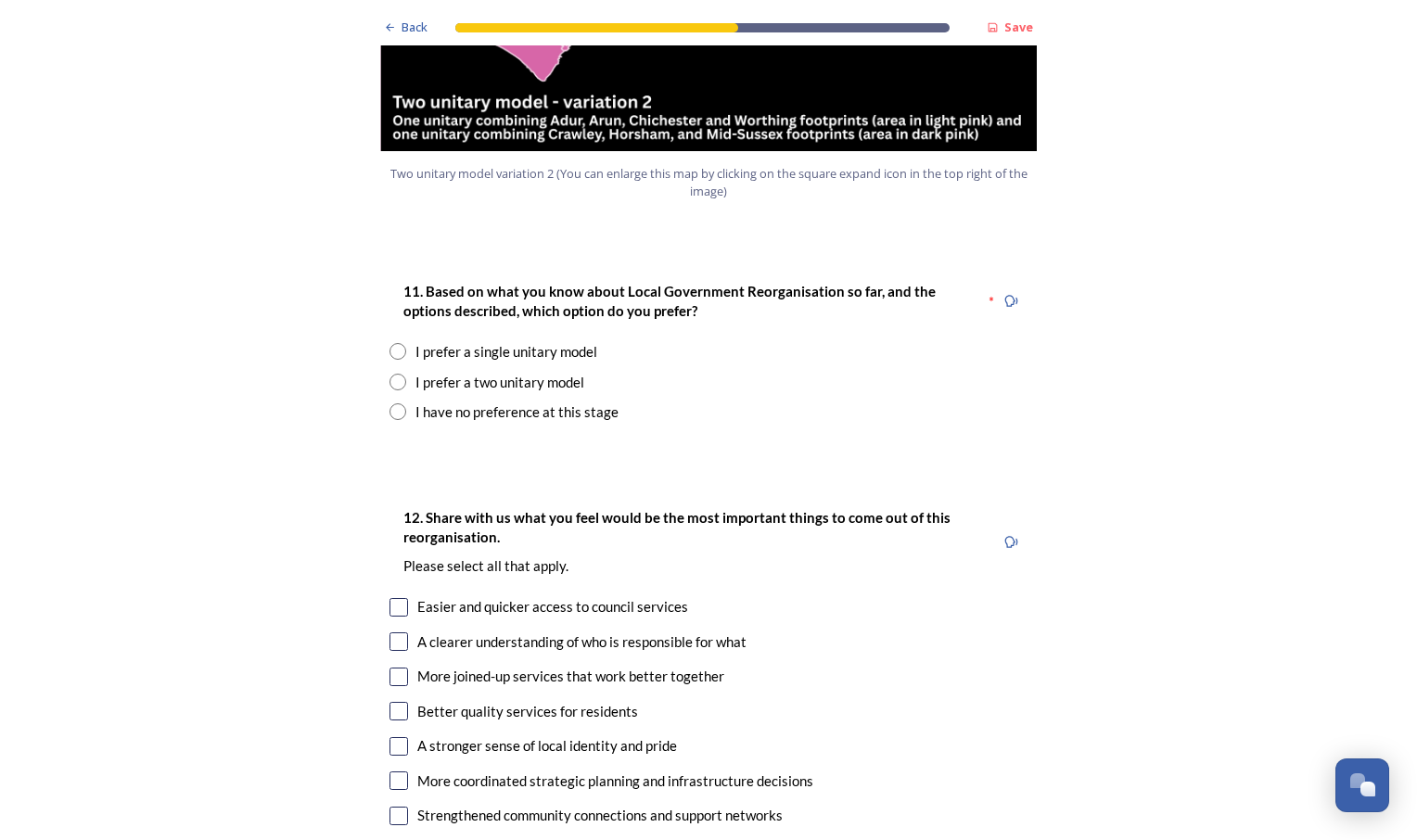
click at [390, 343] on input "radio" at bounding box center [397, 351] width 17 height 17
radio input "true"
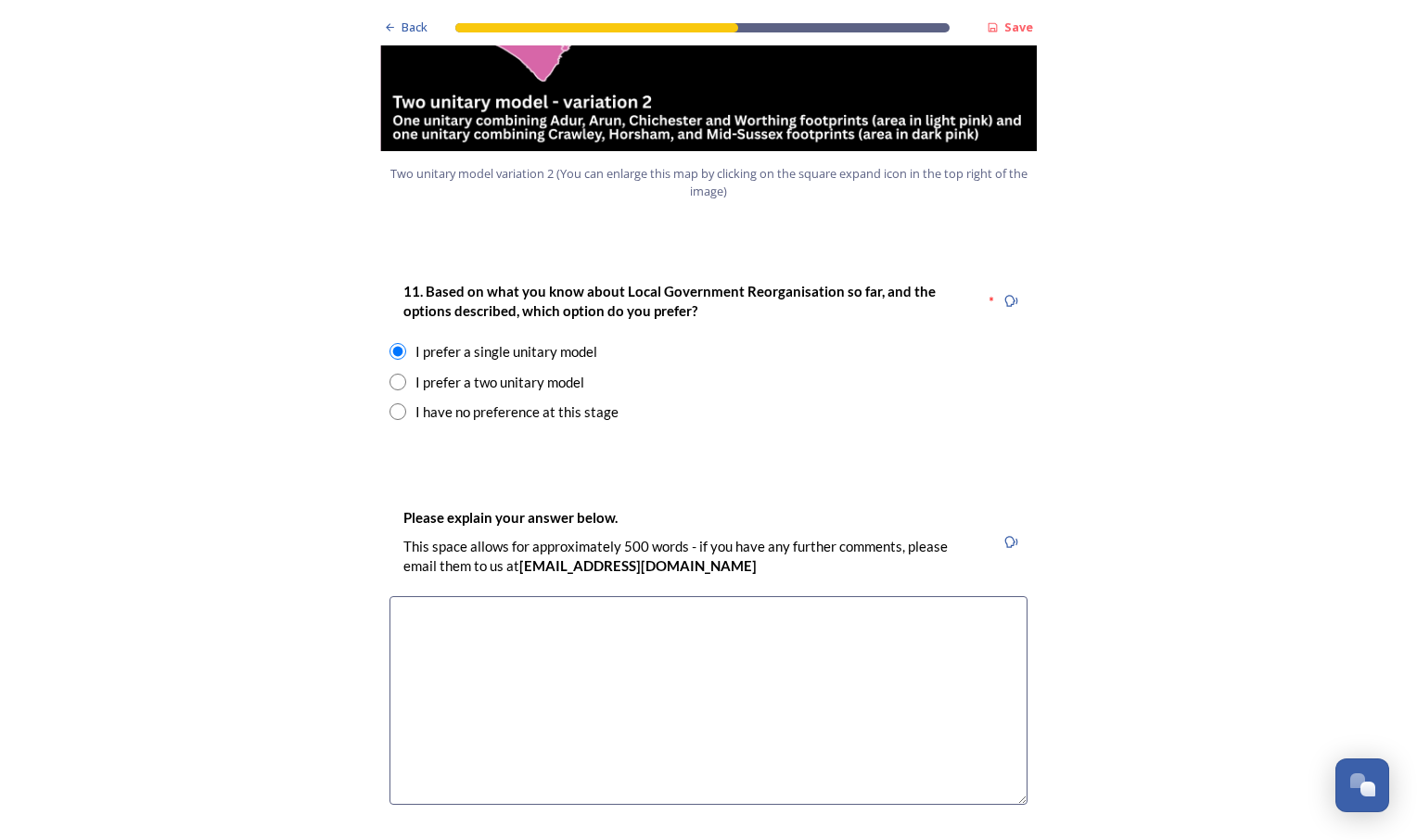
click at [813, 596] on textarea at bounding box center [708, 700] width 638 height 208
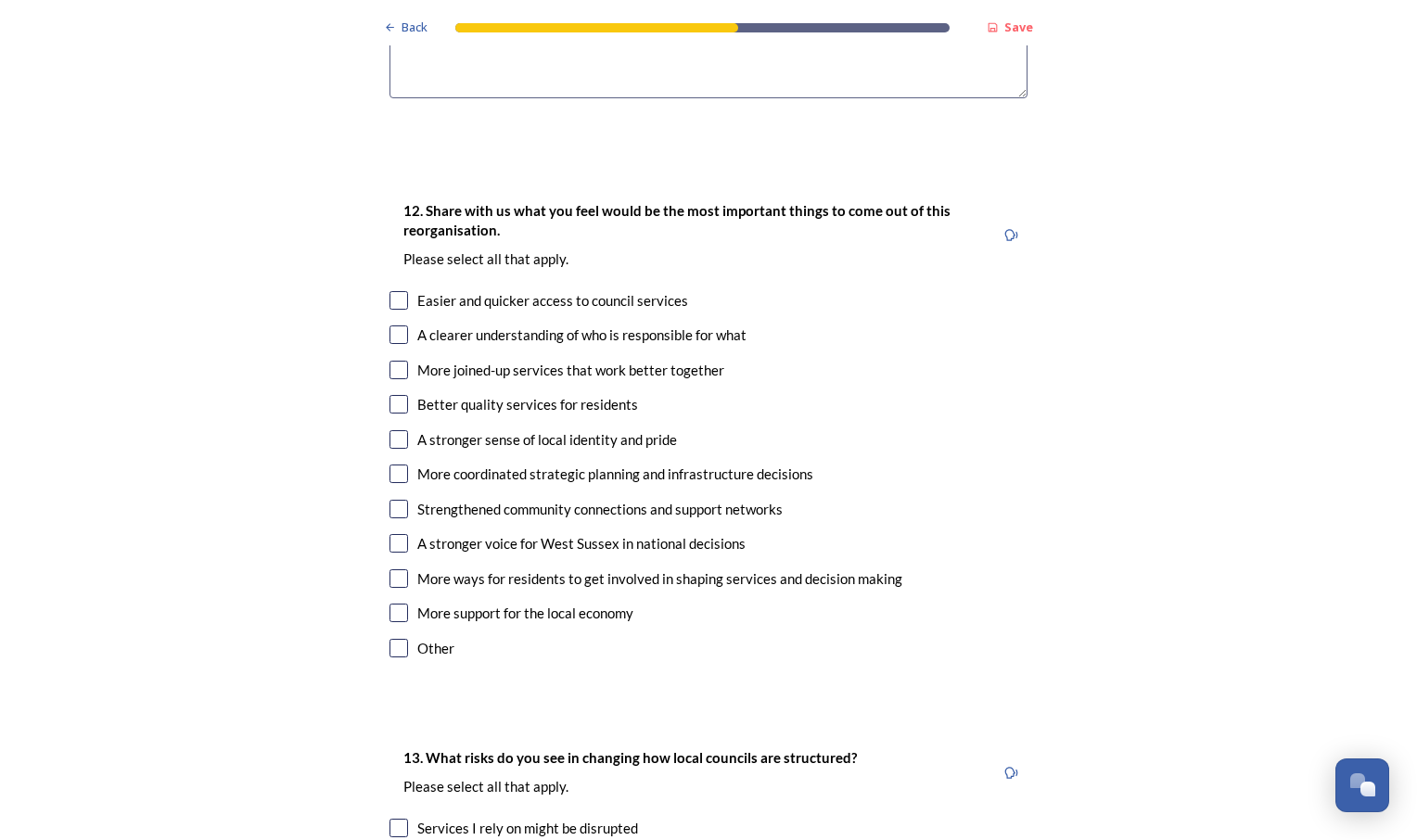
scroll to position [3027, 0]
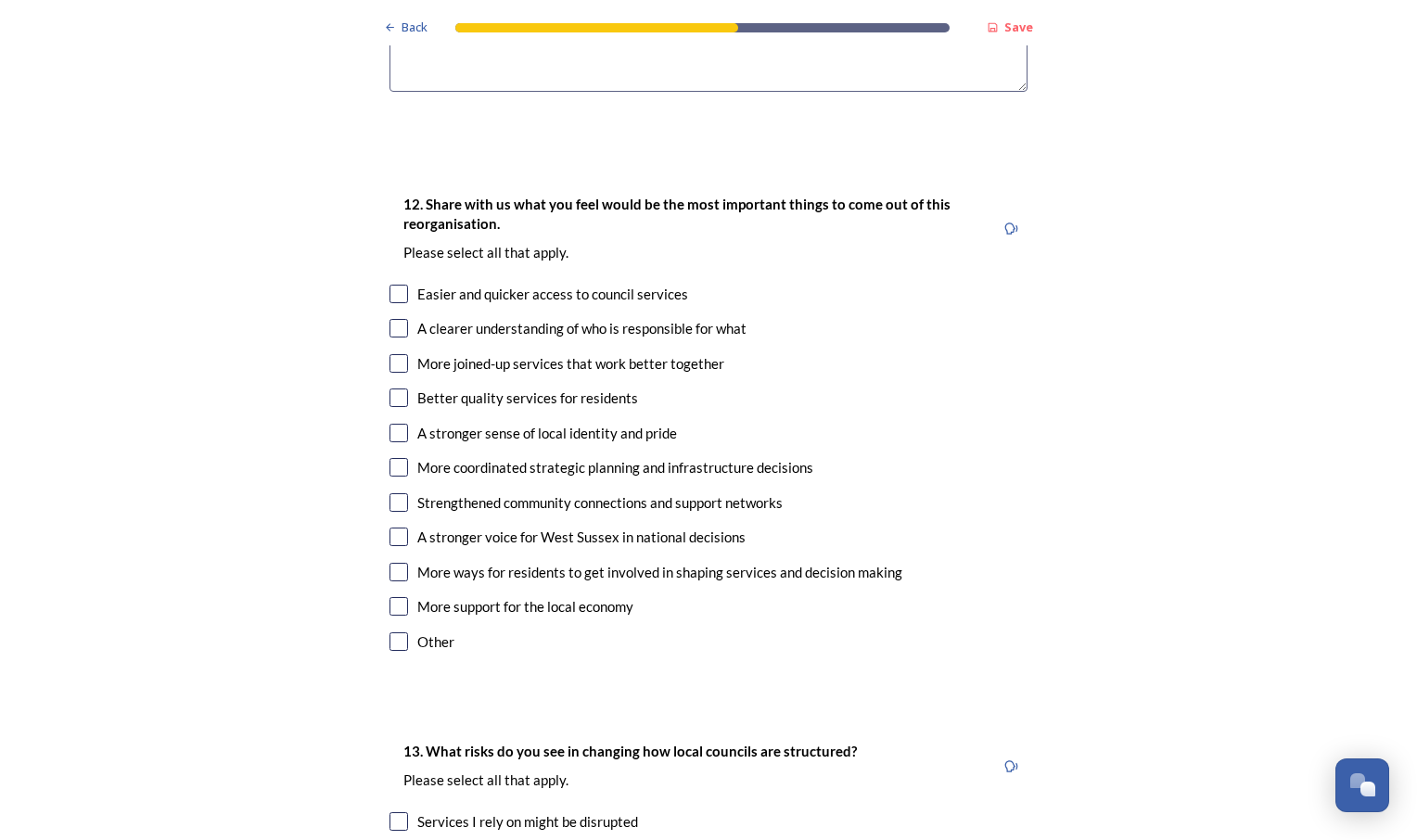
type textarea "A single unitary will provide for sufficient local provision whilst maximising …"
click at [394, 285] on input "checkbox" at bounding box center [398, 294] width 19 height 19
checkbox input "true"
click at [391, 354] on input "checkbox" at bounding box center [398, 363] width 19 height 19
checkbox input "true"
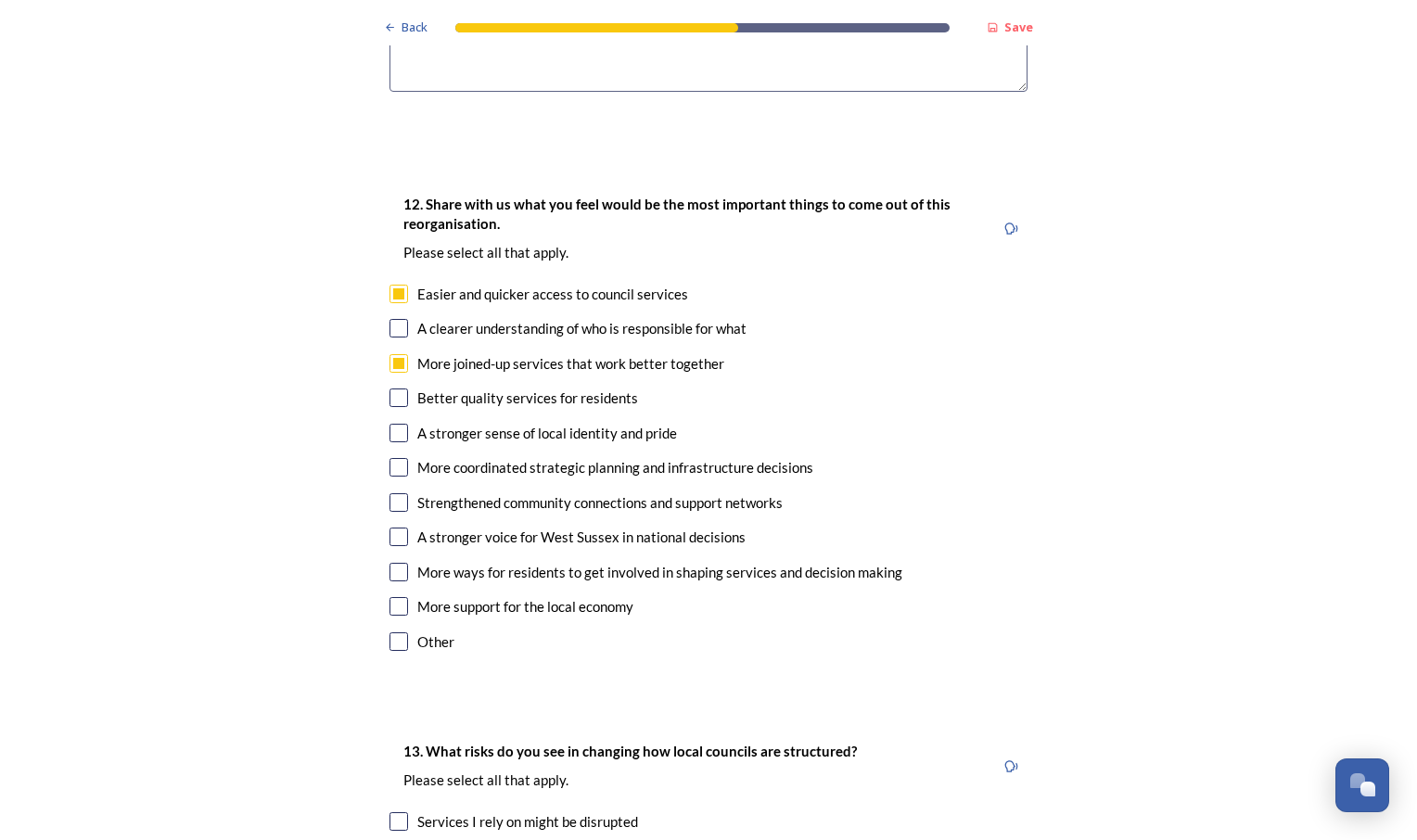
click at [389, 458] on input "checkbox" at bounding box center [398, 467] width 19 height 19
checkbox input "false"
click at [392, 528] on input "checkbox" at bounding box center [398, 536] width 19 height 19
click at [389, 528] on input "checkbox" at bounding box center [398, 536] width 19 height 19
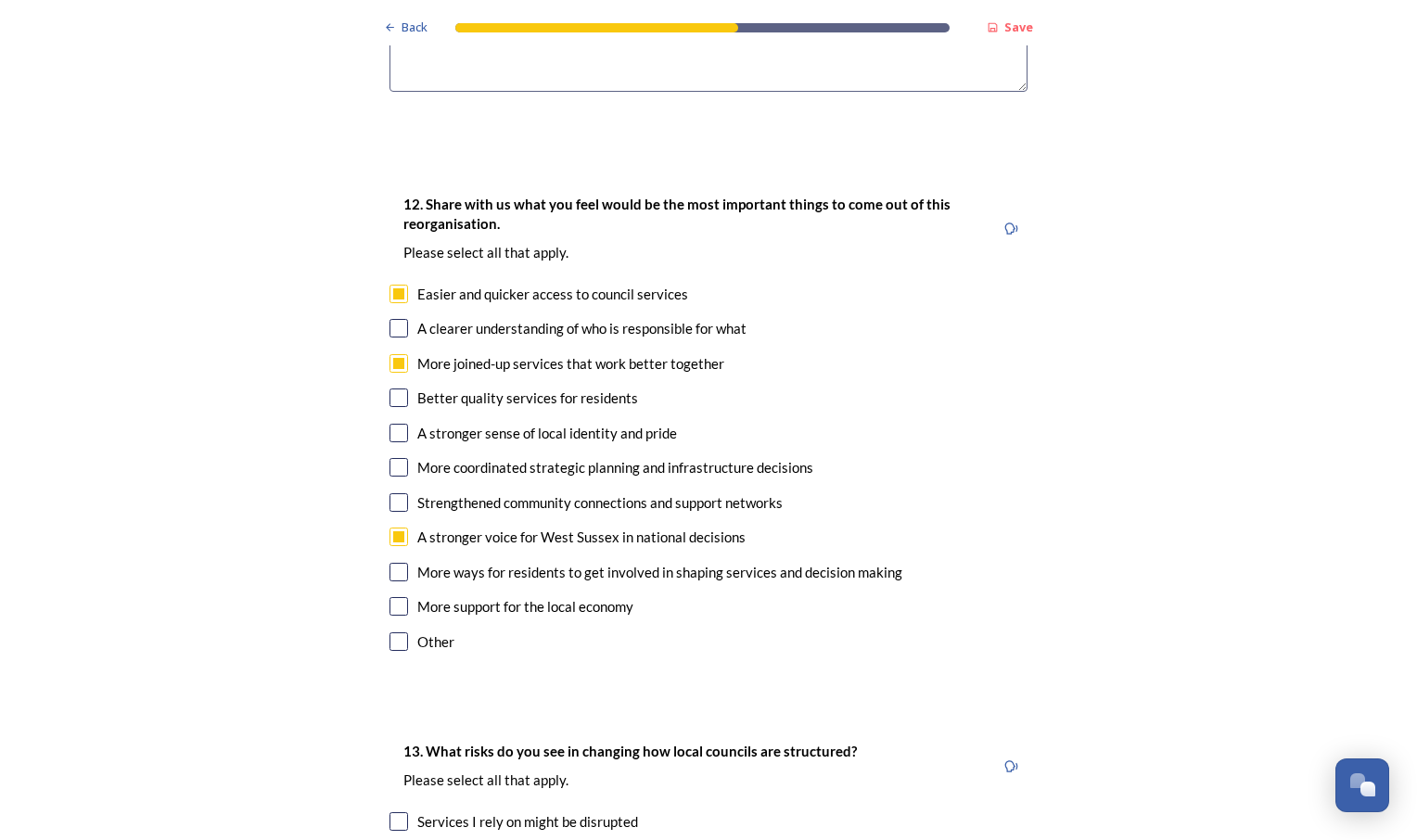
checkbox input "false"
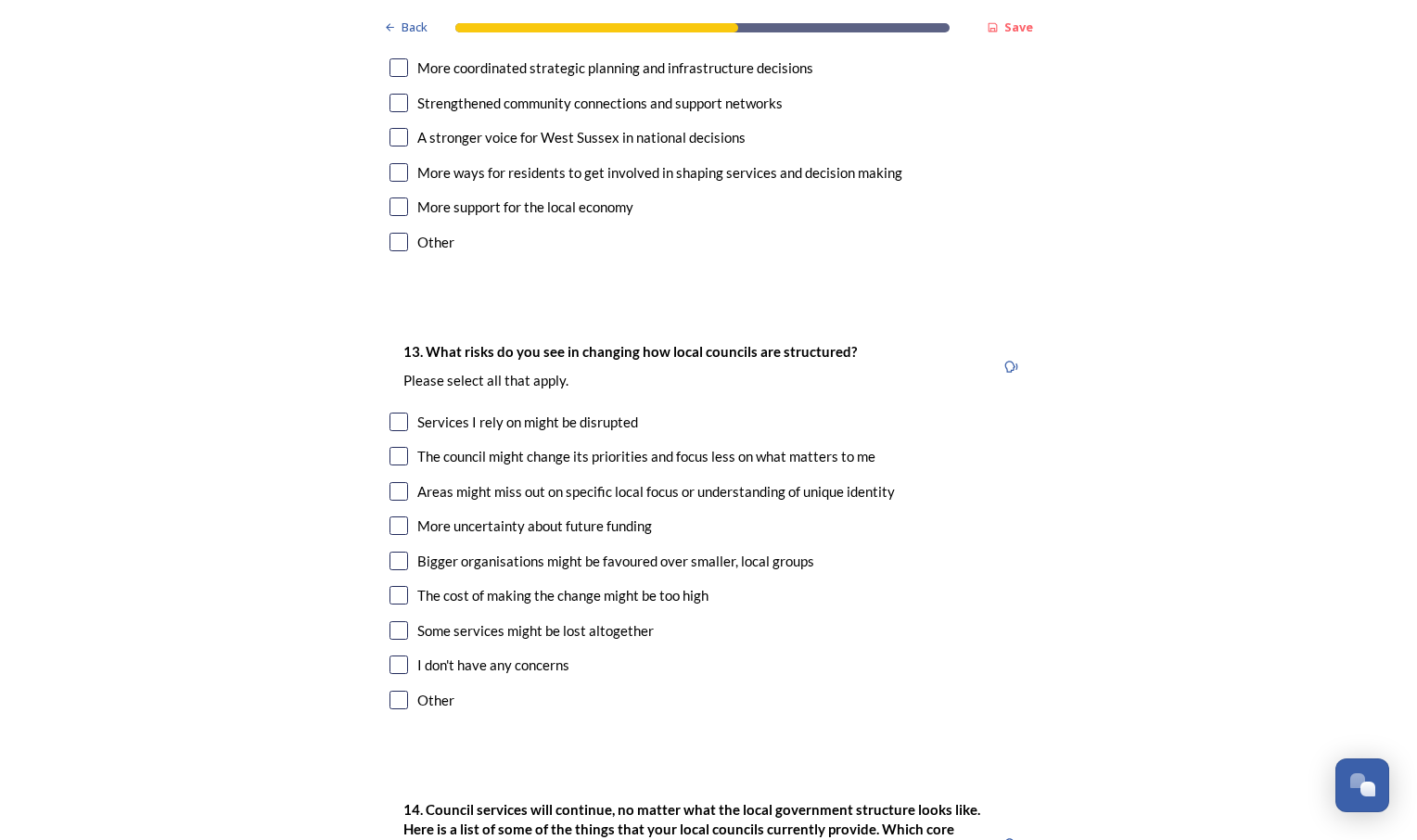
scroll to position [3498, 0]
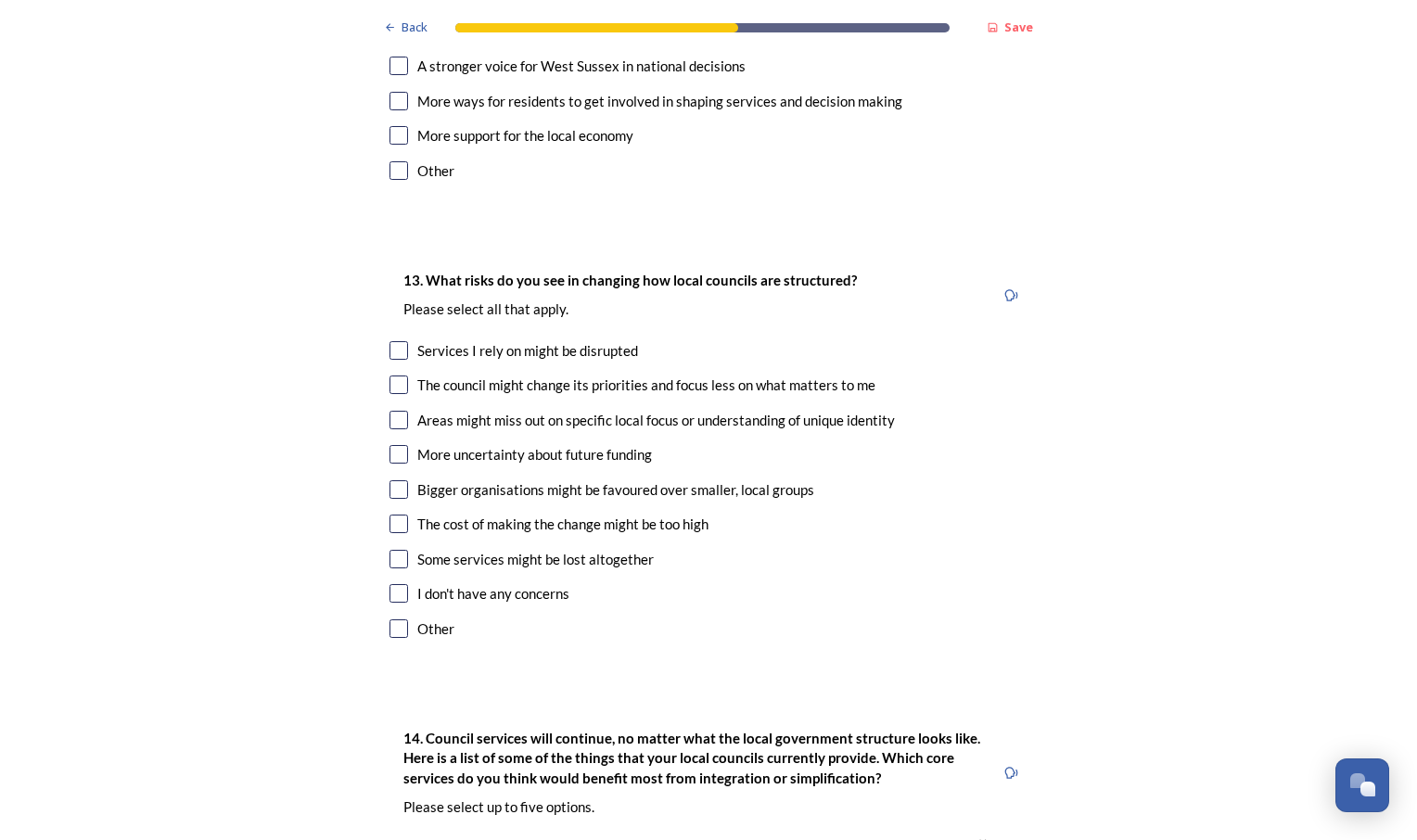
click at [389, 341] on input "checkbox" at bounding box center [398, 350] width 19 height 19
checkbox input "true"
click at [389, 375] on input "checkbox" at bounding box center [398, 384] width 19 height 19
checkbox input "true"
click at [393, 445] on input "checkbox" at bounding box center [398, 454] width 19 height 19
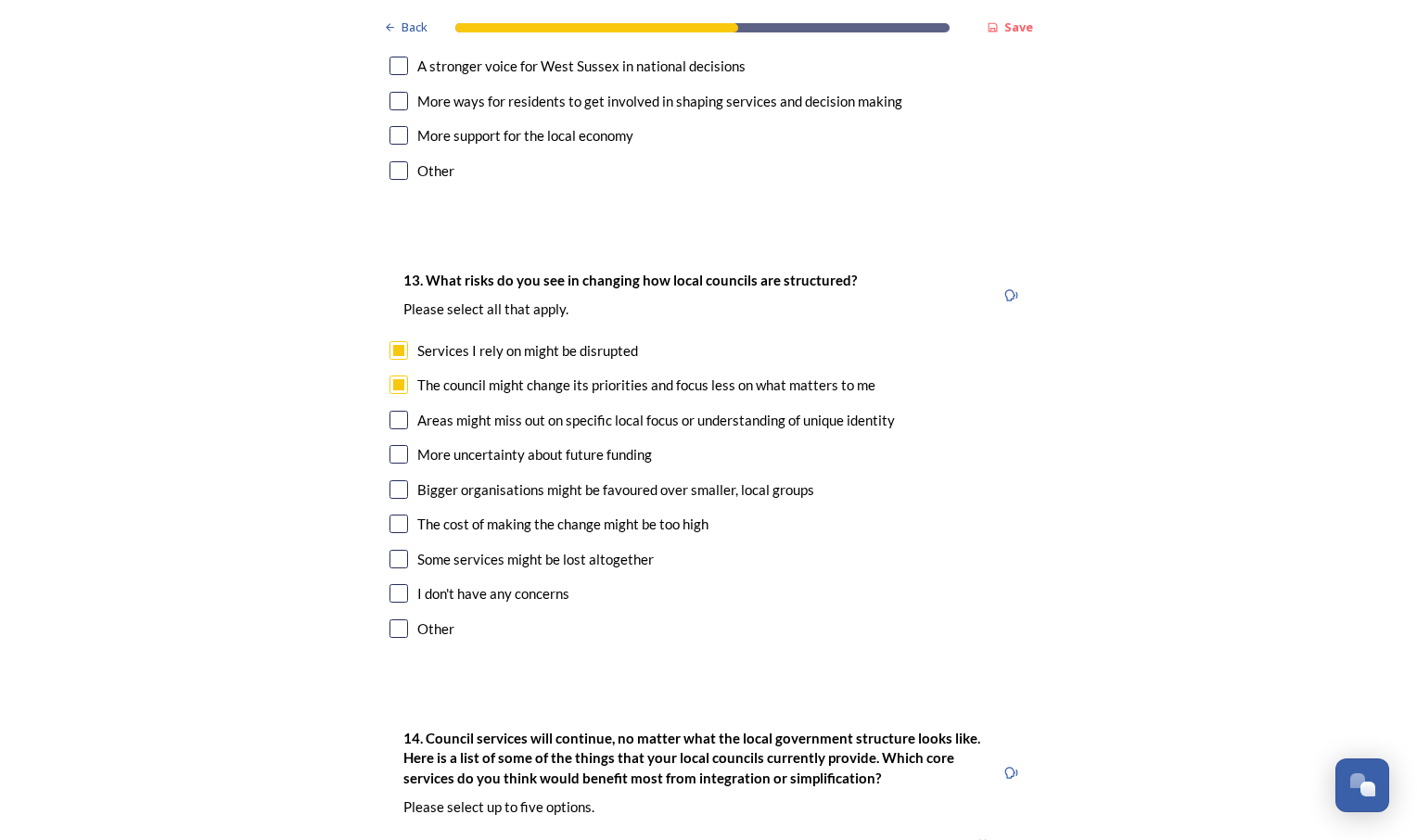
checkbox input "true"
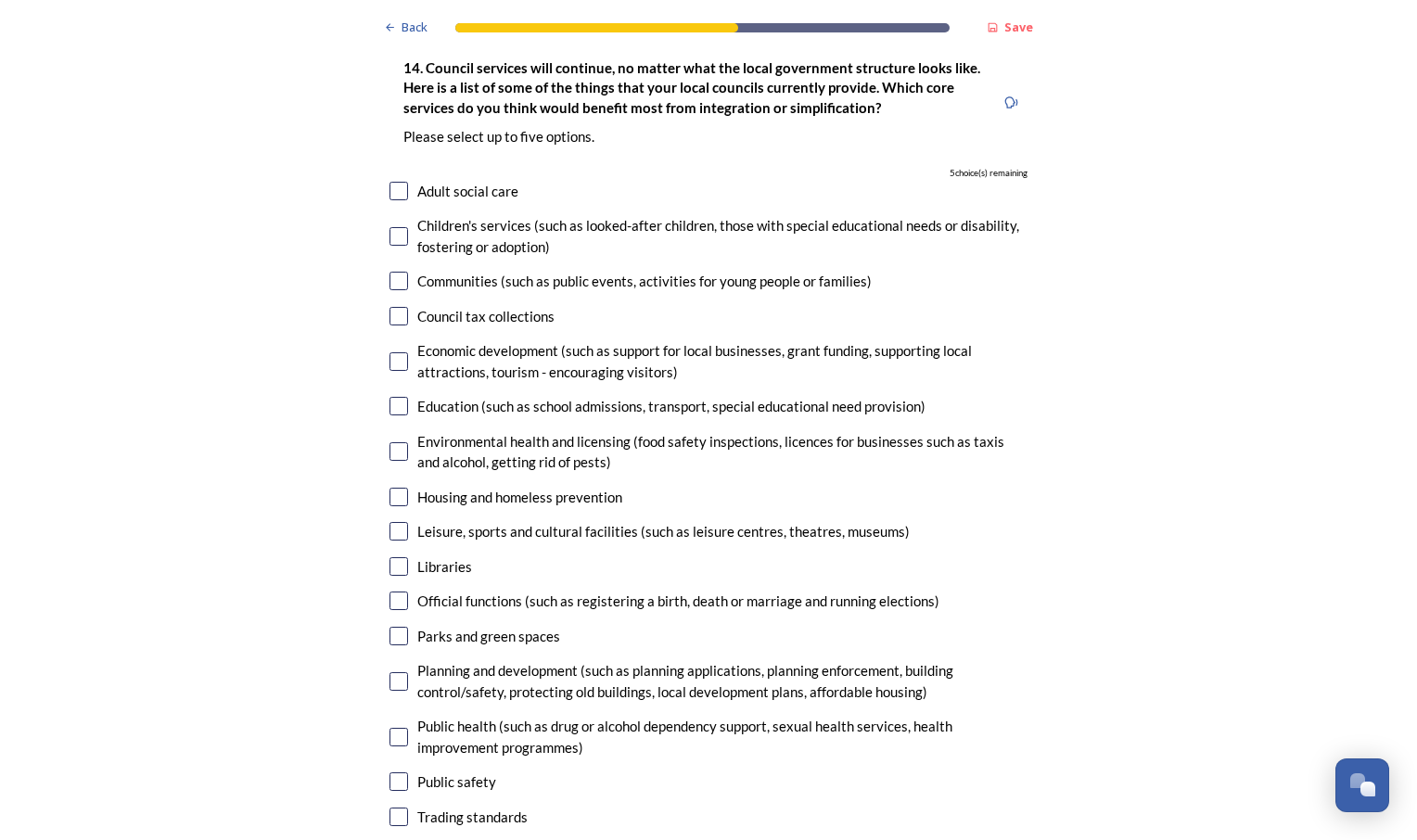
scroll to position [4175, 0]
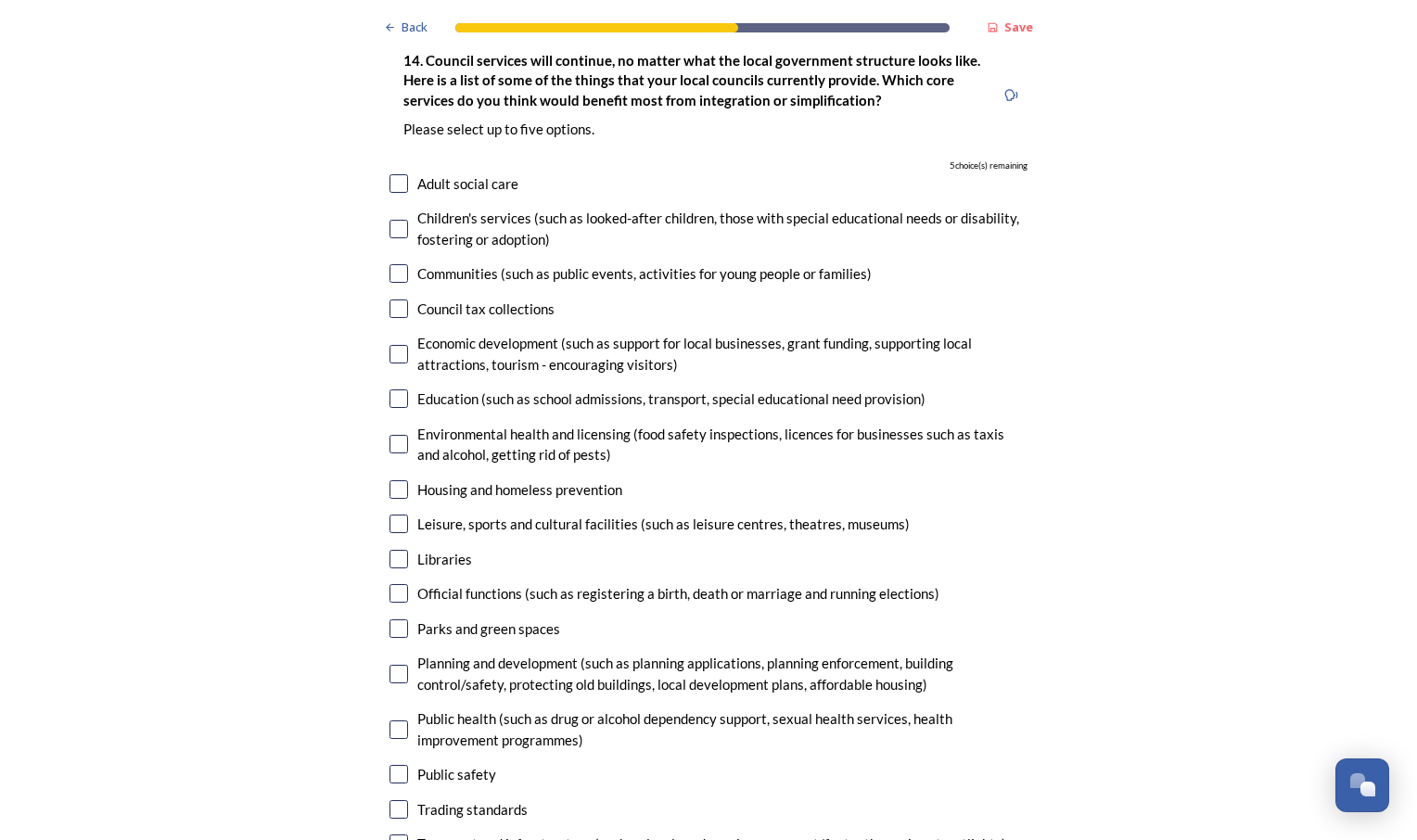
click at [391, 389] on input "checkbox" at bounding box center [398, 398] width 19 height 19
checkbox input "true"
click at [390, 220] on input "checkbox" at bounding box center [398, 229] width 19 height 19
checkbox input "true"
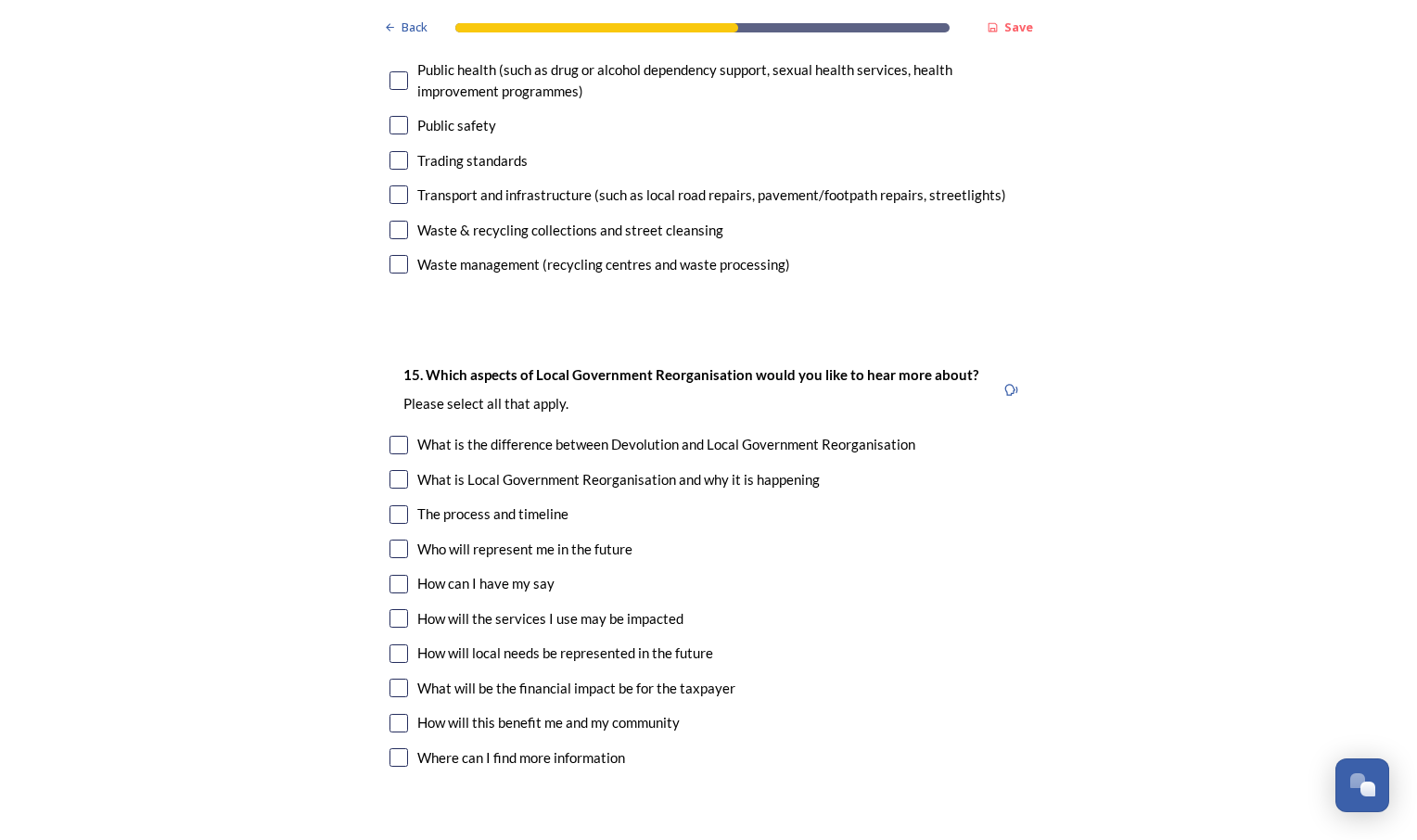
scroll to position [4846, 0]
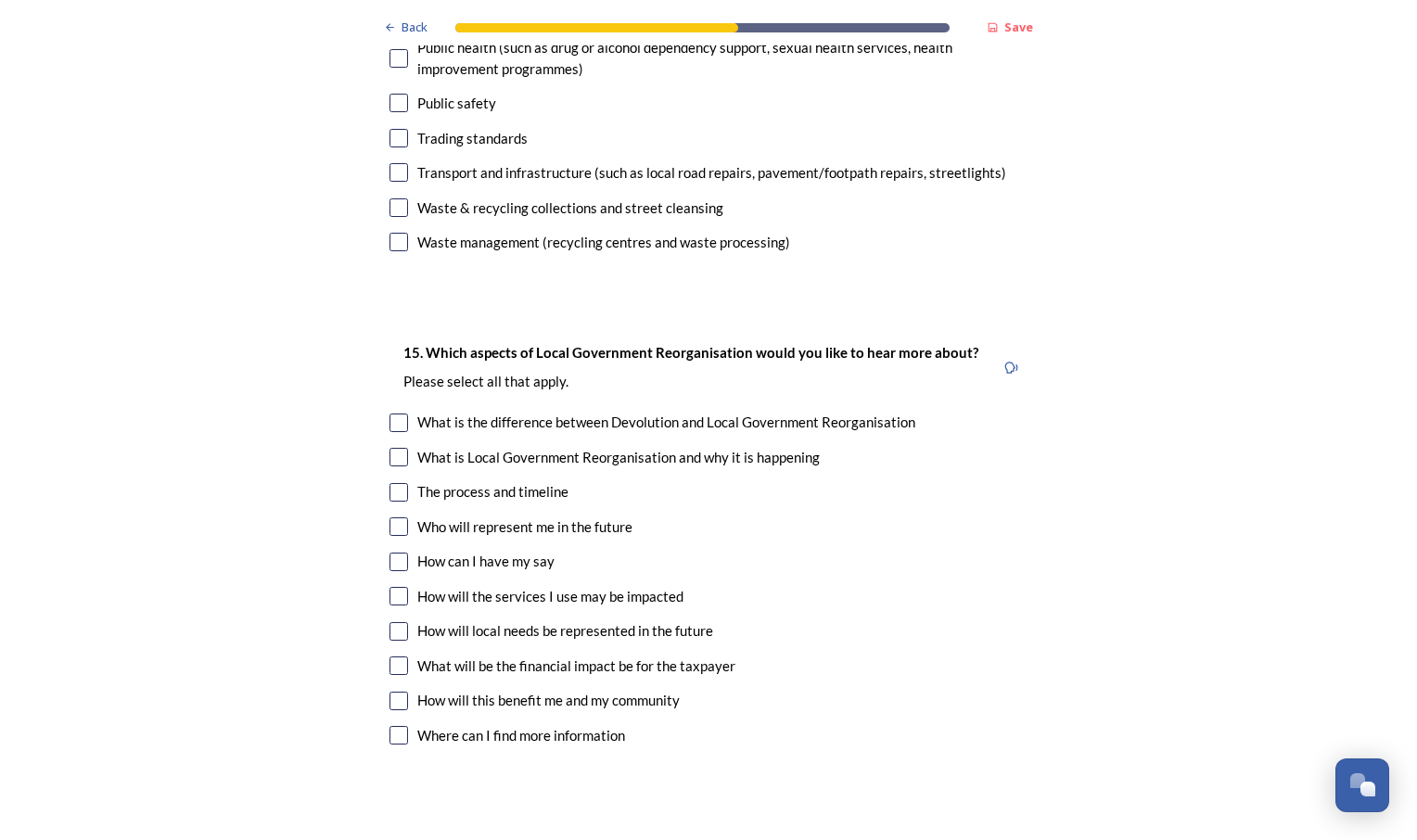
click at [391, 163] on input "checkbox" at bounding box center [398, 172] width 19 height 19
checkbox input "true"
click at [392, 656] on input "checkbox" at bounding box center [398, 665] width 19 height 19
checkbox input "true"
click at [393, 692] on input "checkbox" at bounding box center [398, 700] width 19 height 19
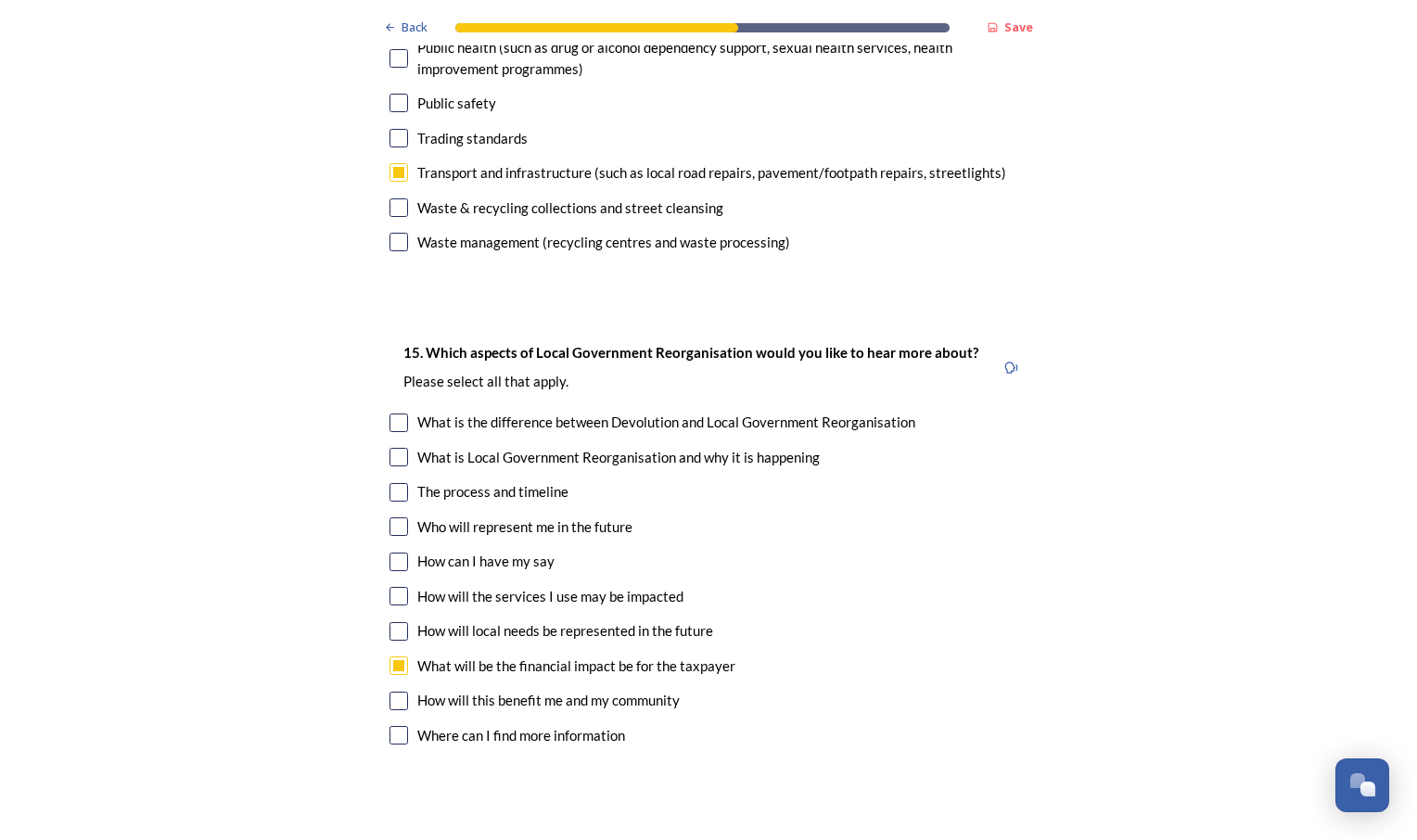
checkbox input "true"
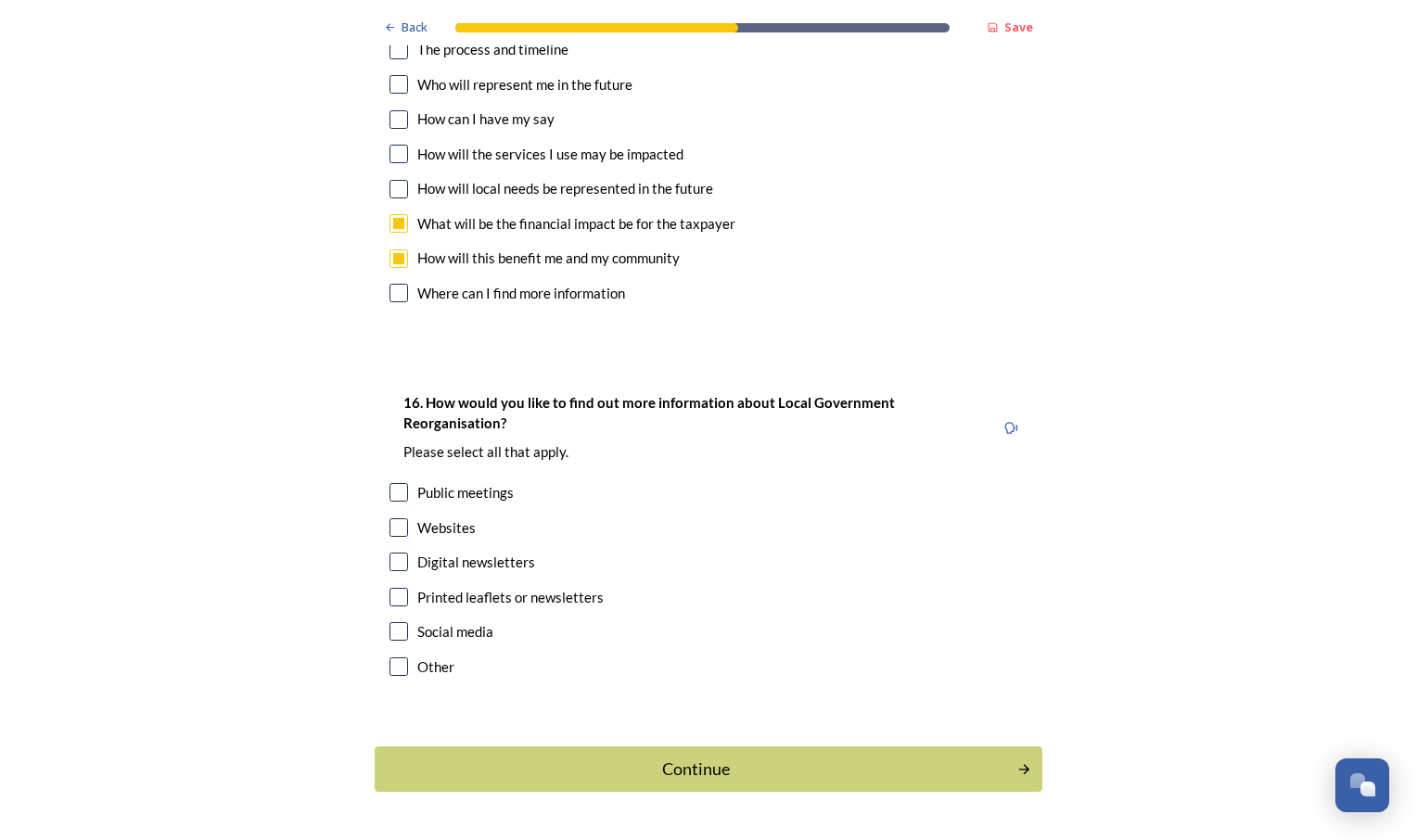
scroll to position [5293, 0]
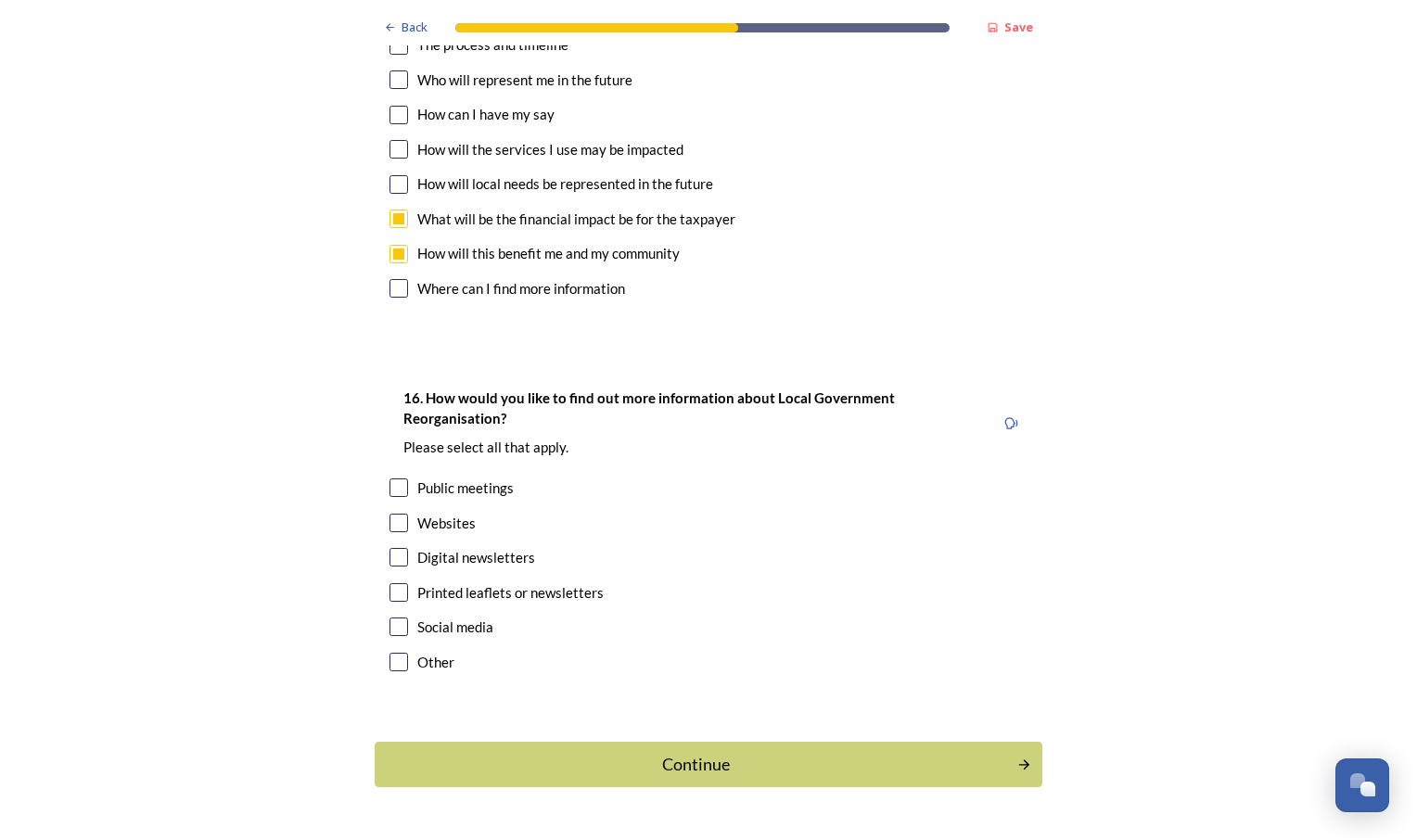
click at [389, 514] on input "checkbox" at bounding box center [398, 523] width 19 height 19
checkbox input "true"
click at [393, 548] on input "checkbox" at bounding box center [398, 557] width 19 height 19
checkbox input "true"
click at [671, 752] on div "Continue" at bounding box center [696, 763] width 628 height 25
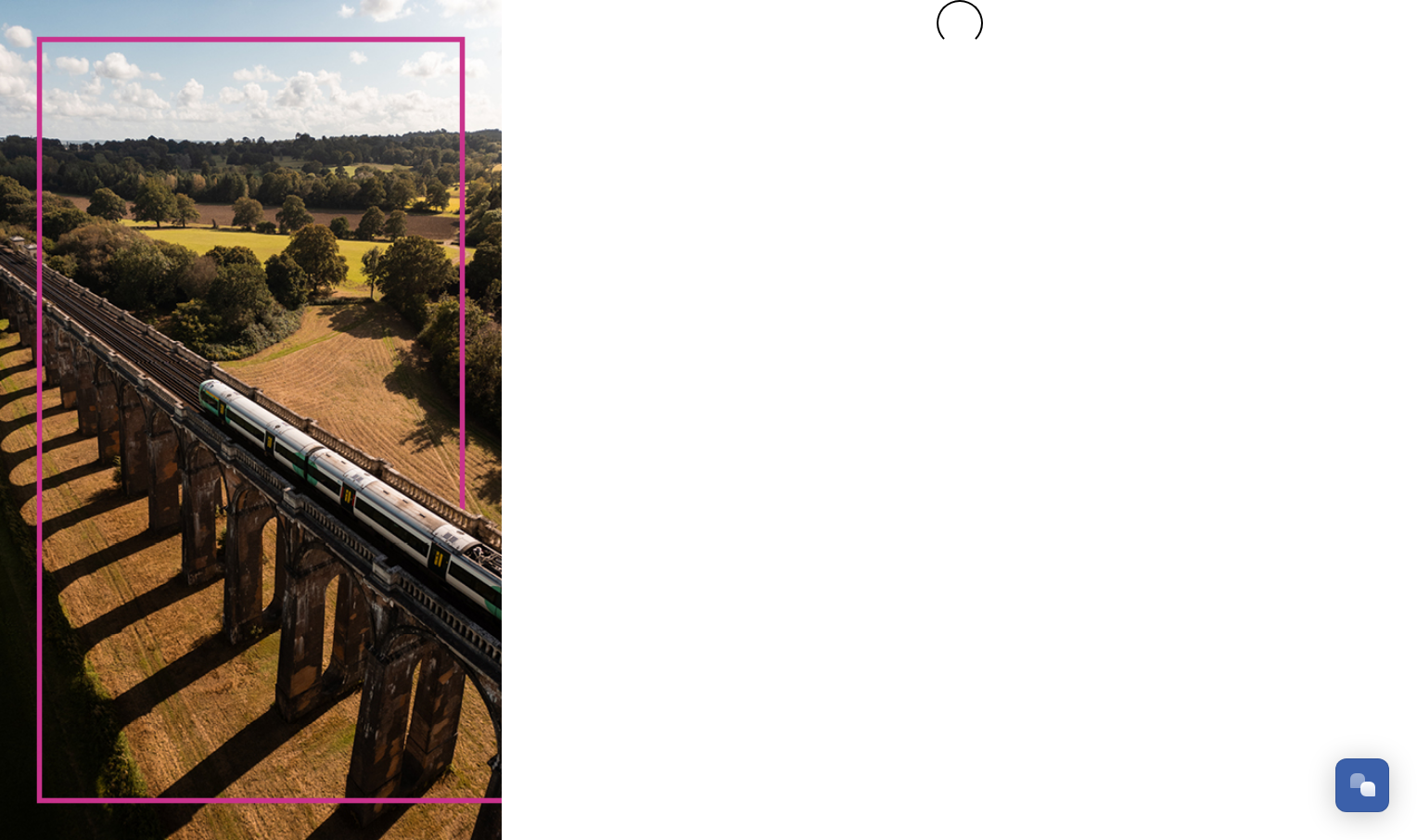
scroll to position [0, 0]
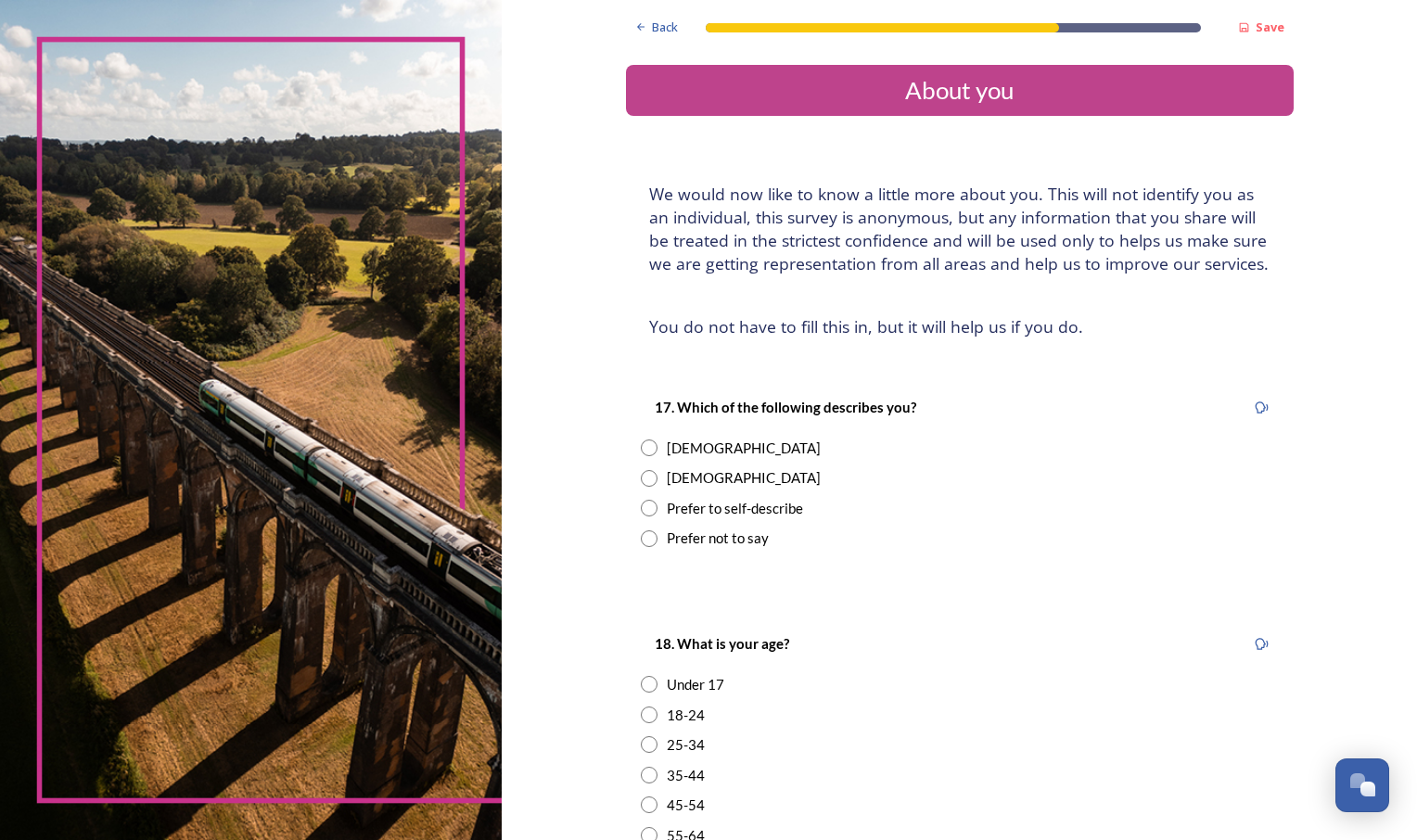
click at [641, 448] on input "radio" at bounding box center [649, 447] width 17 height 17
radio input "true"
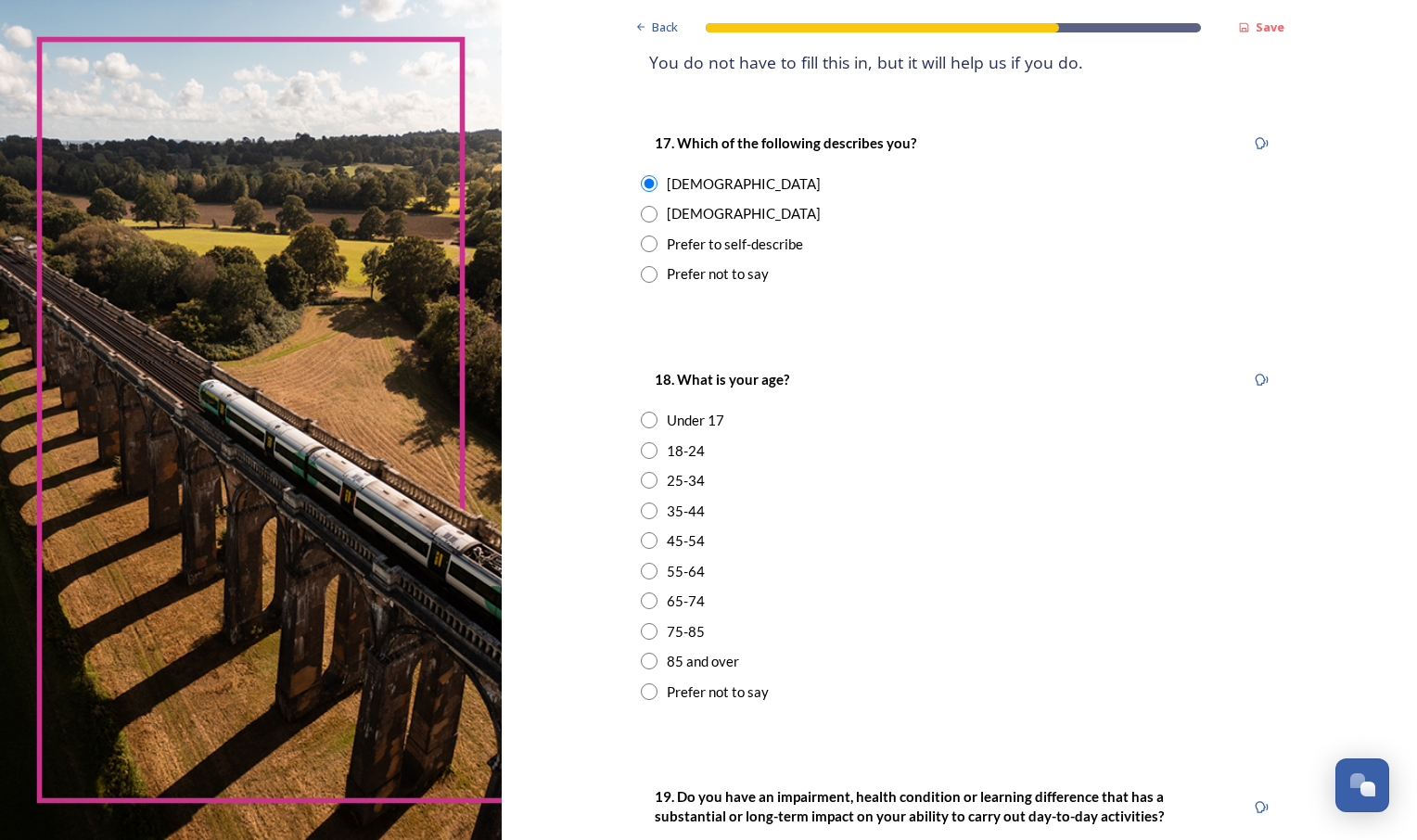
scroll to position [271, 0]
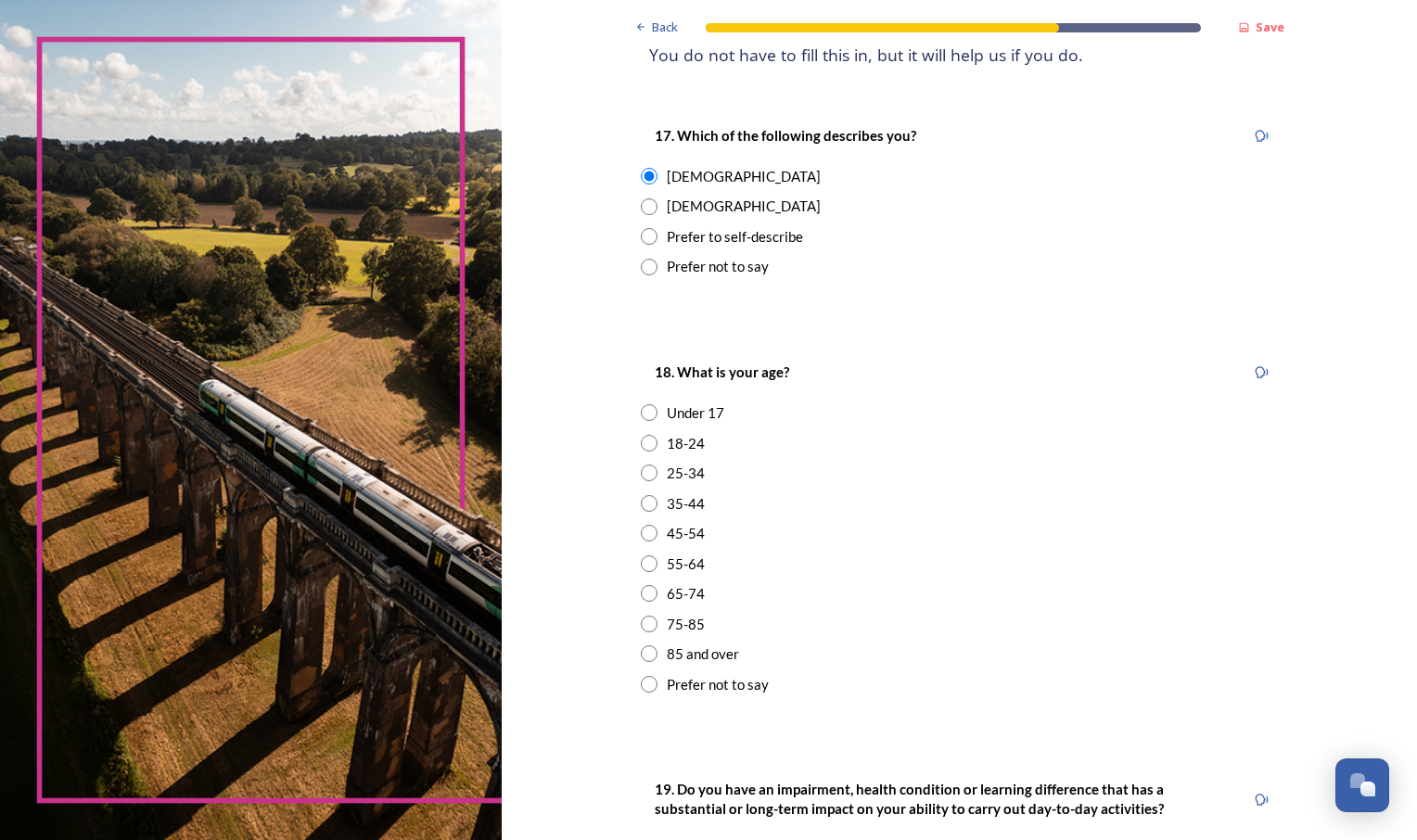
click at [647, 563] on input "radio" at bounding box center [649, 563] width 17 height 17
radio input "true"
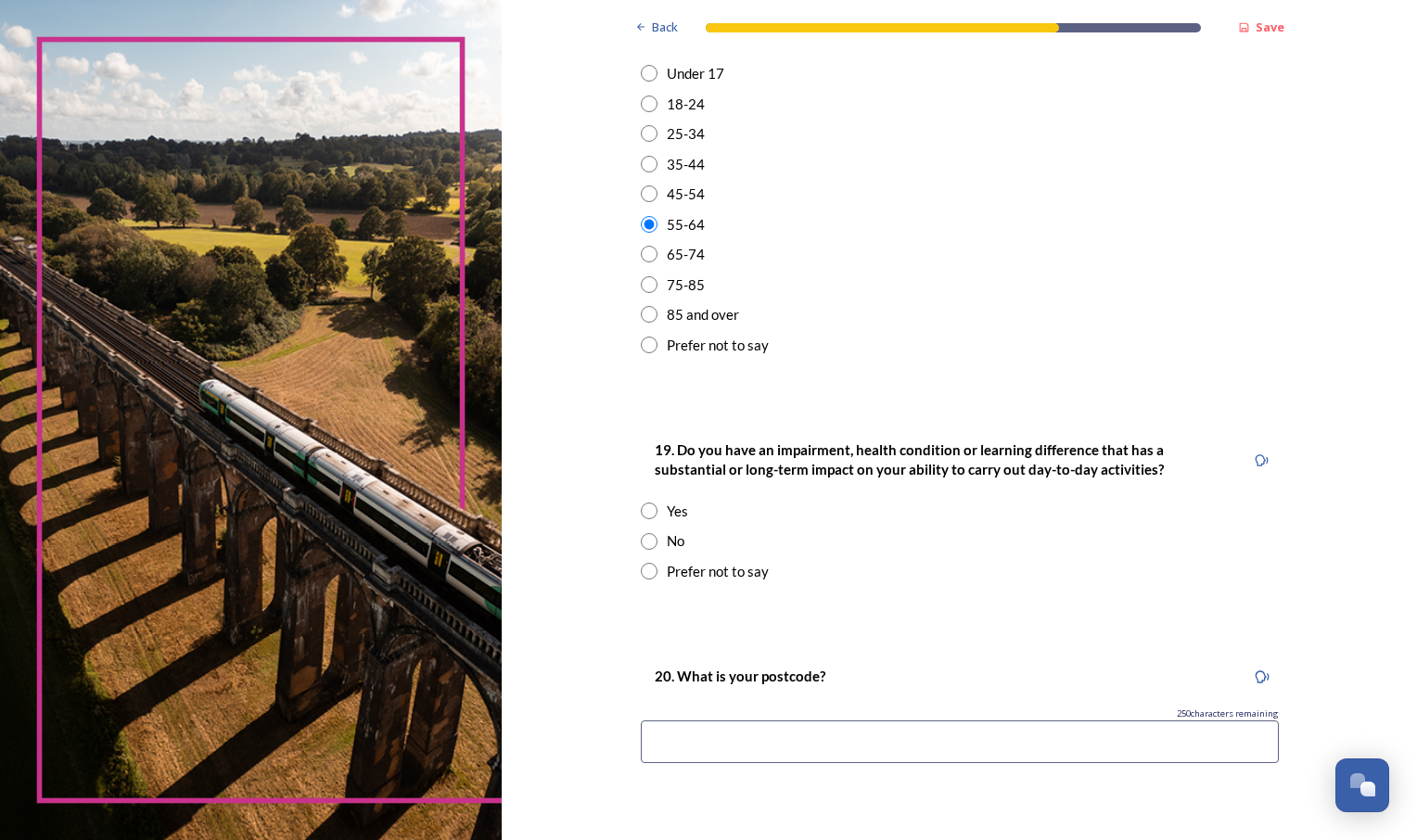
scroll to position [622, 0]
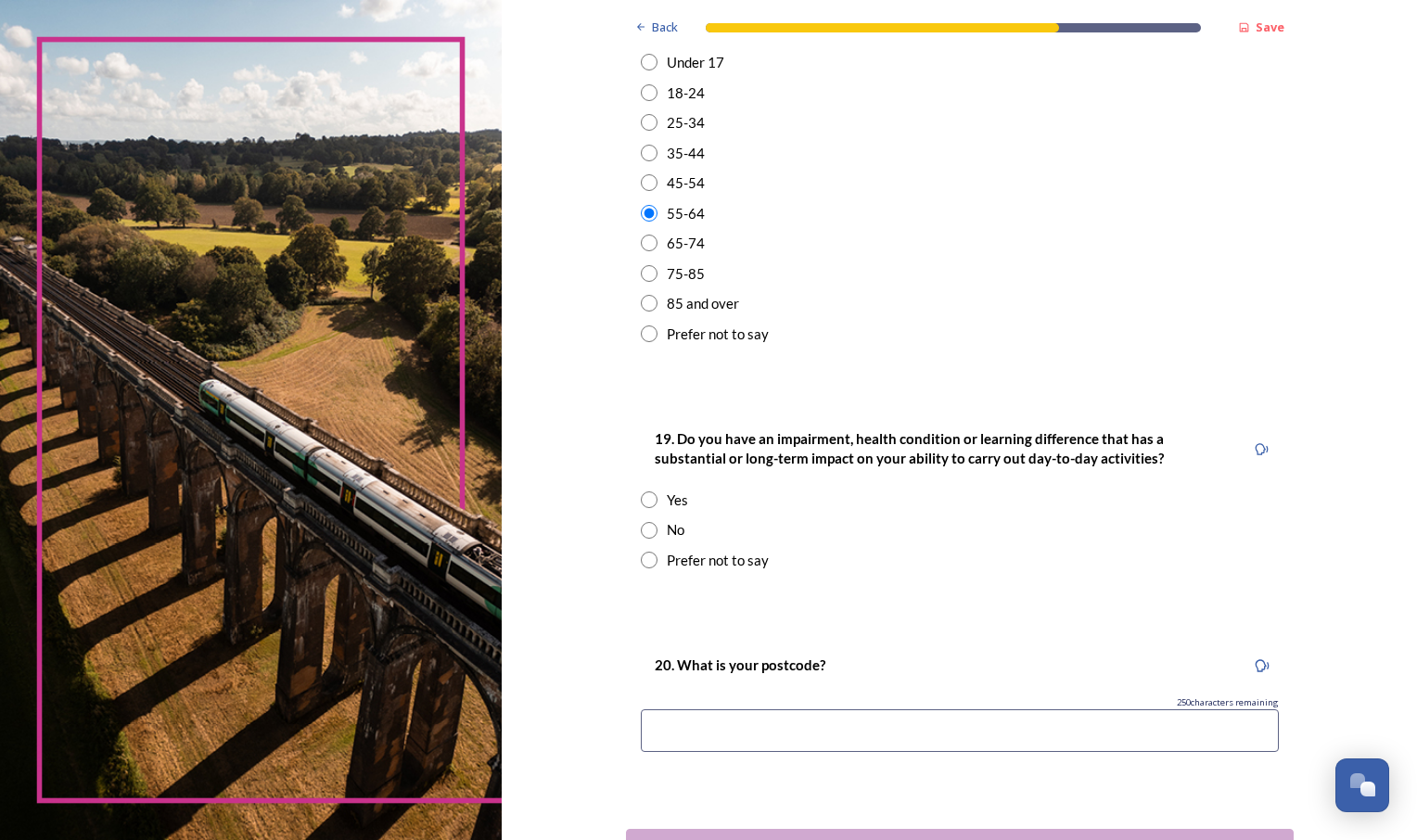
click at [649, 533] on input "radio" at bounding box center [649, 530] width 17 height 17
radio input "true"
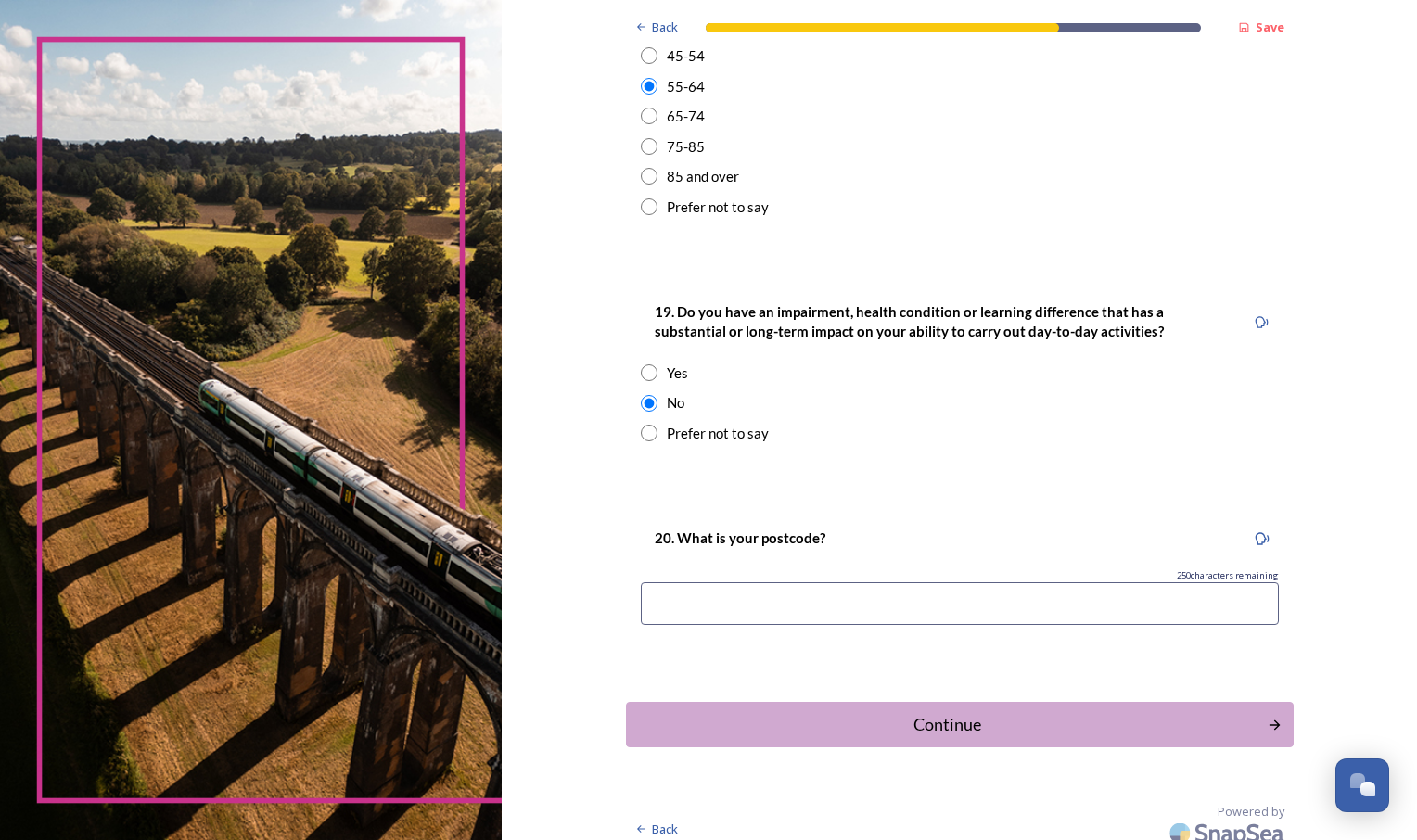
scroll to position [763, 0]
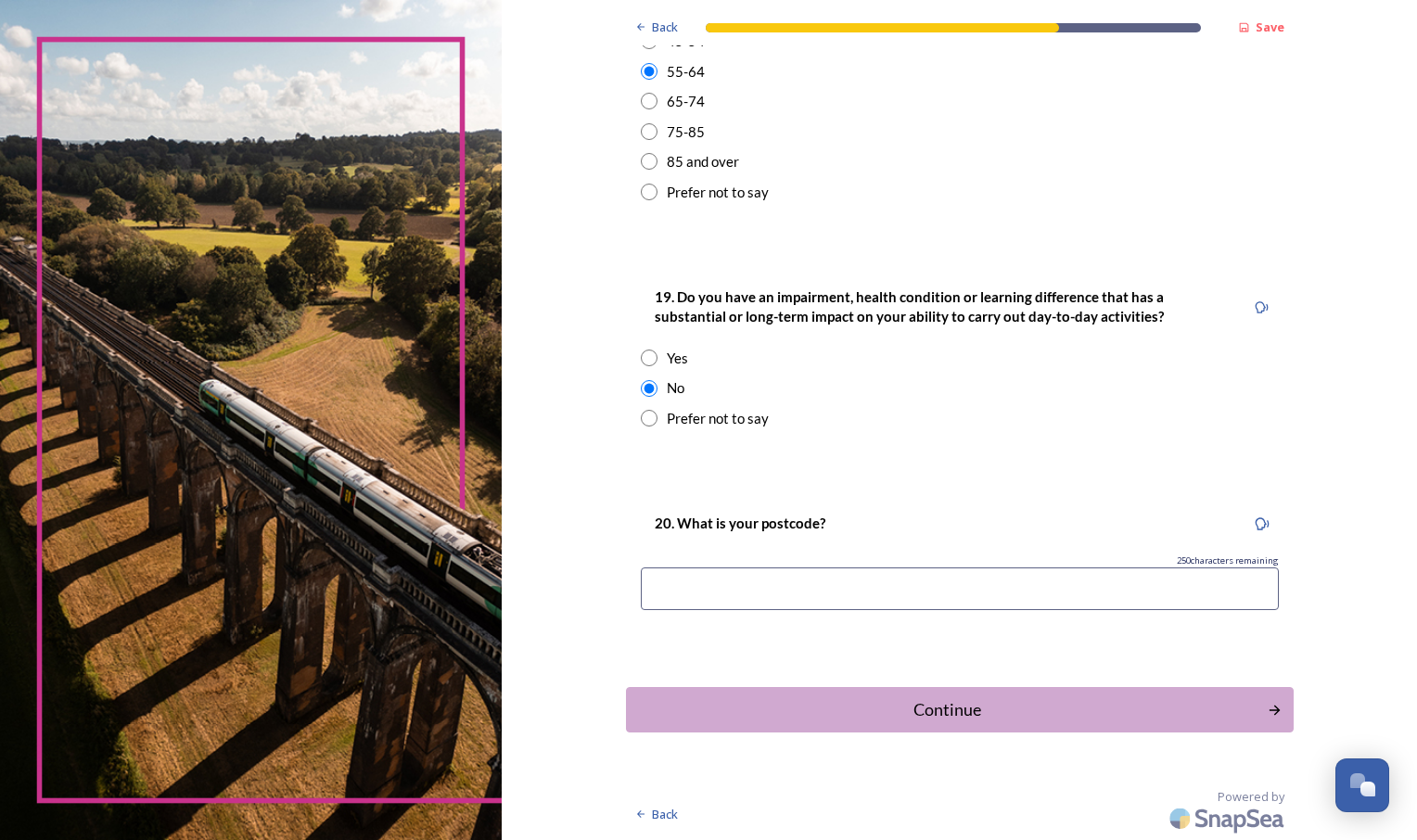
click at [1093, 590] on input at bounding box center [959, 588] width 638 height 42
type input "PO11 0SH"
click at [920, 710] on div "Continue" at bounding box center [945, 709] width 628 height 25
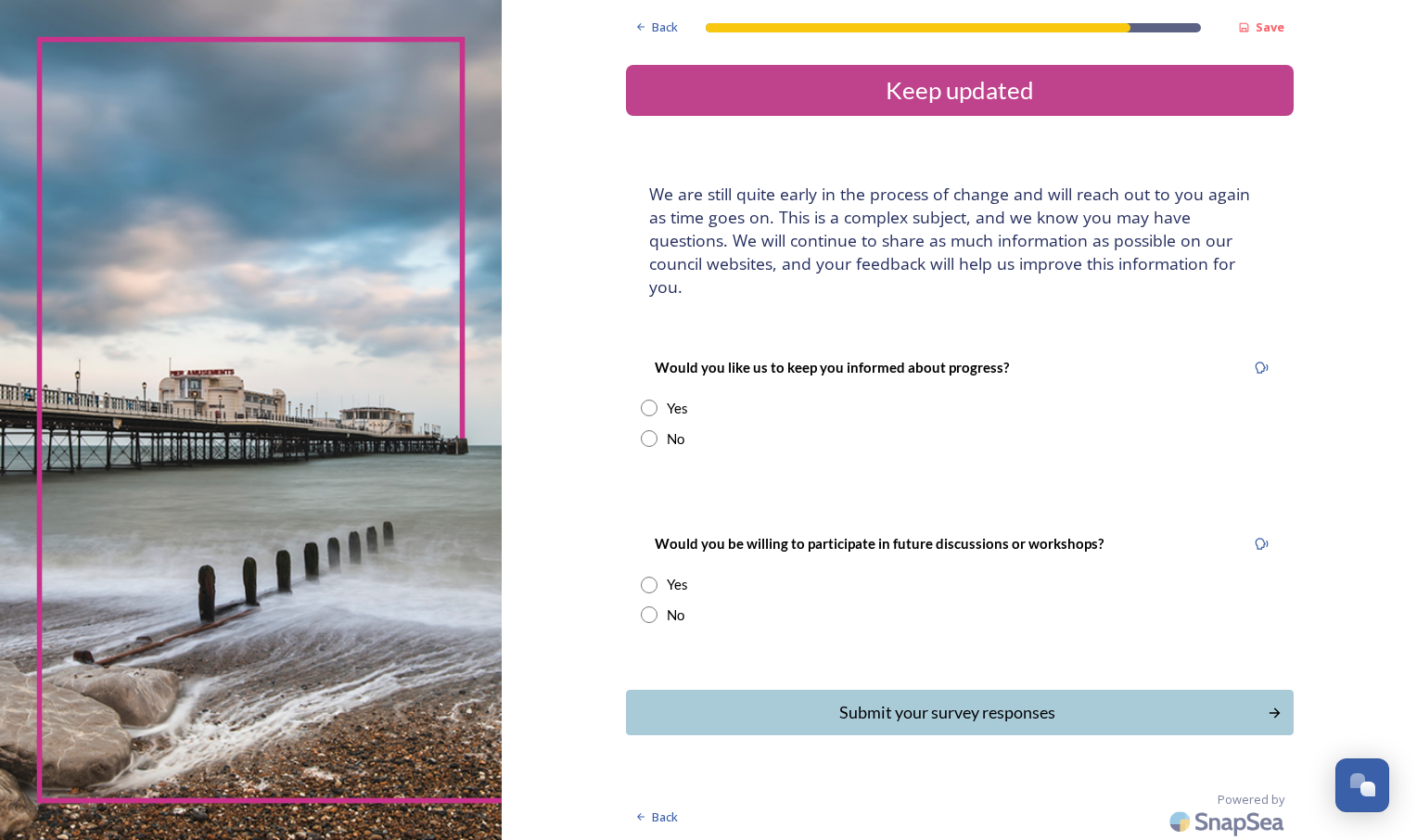
click at [648, 430] on input "radio" at bounding box center [649, 438] width 17 height 17
radio input "true"
click at [649, 606] on input "radio" at bounding box center [649, 614] width 17 height 17
radio input "true"
click at [817, 700] on div "Submit your survey responses" at bounding box center [945, 711] width 628 height 25
